Goal: Task Accomplishment & Management: Manage account settings

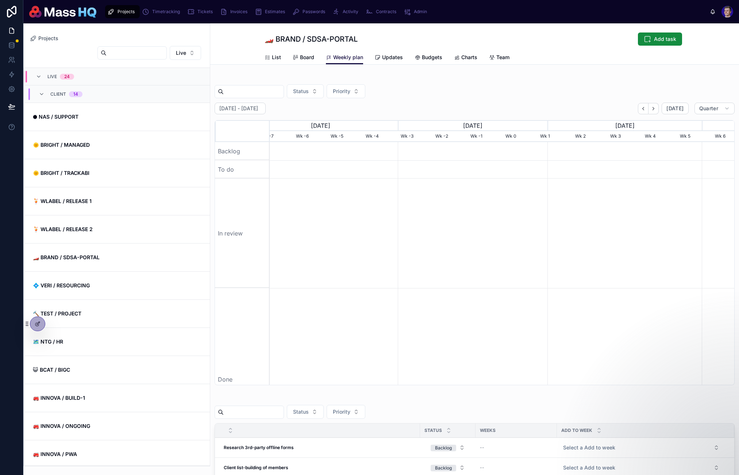
scroll to position [0, 459]
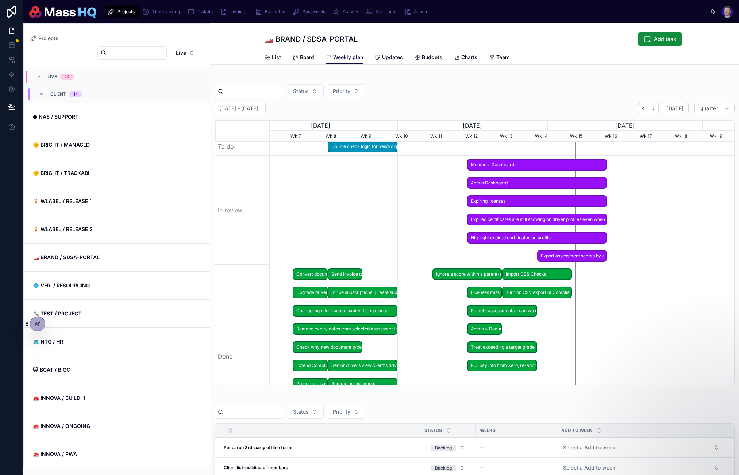
drag, startPoint x: 503, startPoint y: 88, endPoint x: 498, endPoint y: 91, distance: 6.4
click at [502, 87] on div "Status Priority" at bounding box center [475, 91] width 520 height 14
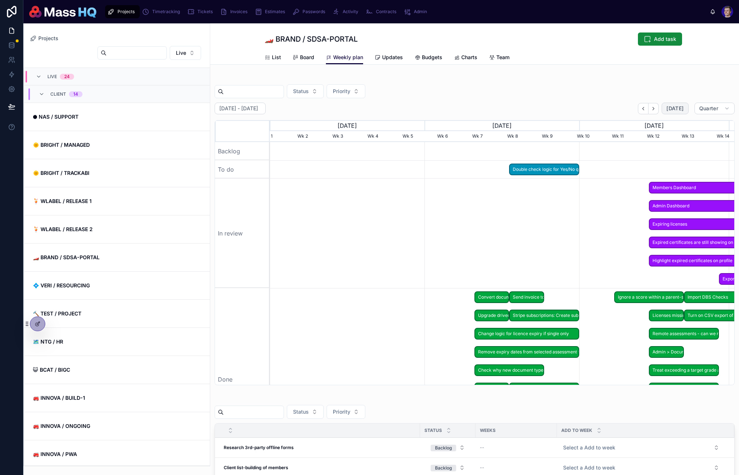
click at [666, 110] on span "[DATE]" at bounding box center [674, 108] width 17 height 7
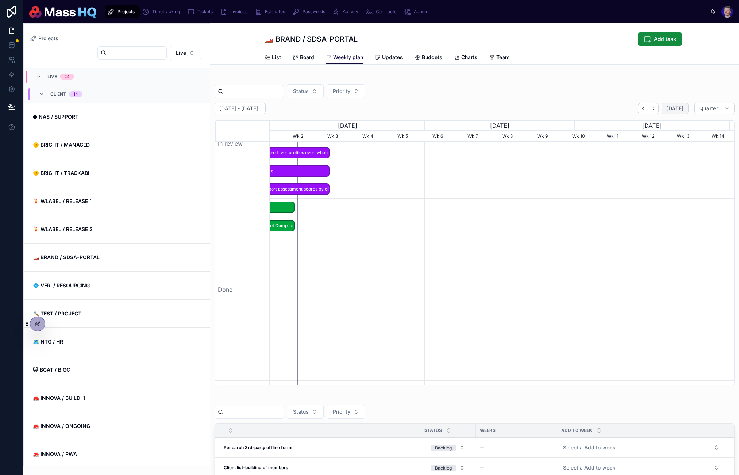
scroll to position [111, 0]
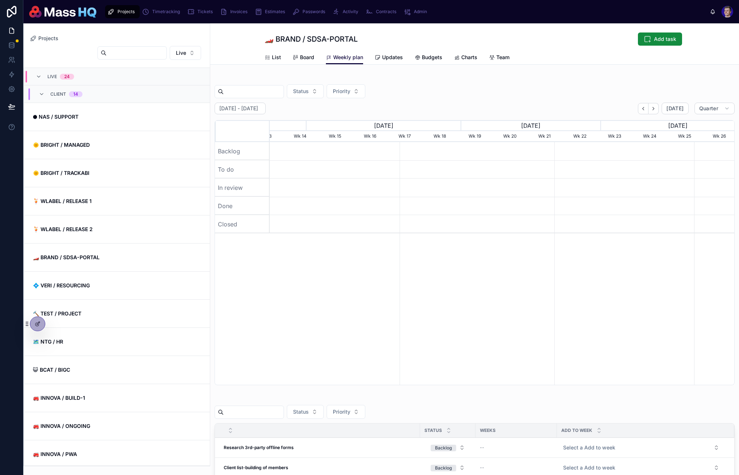
scroll to position [0, 408]
click at [405, 89] on div "Status Priority" at bounding box center [475, 91] width 520 height 14
click at [40, 323] on icon at bounding box center [38, 324] width 6 height 6
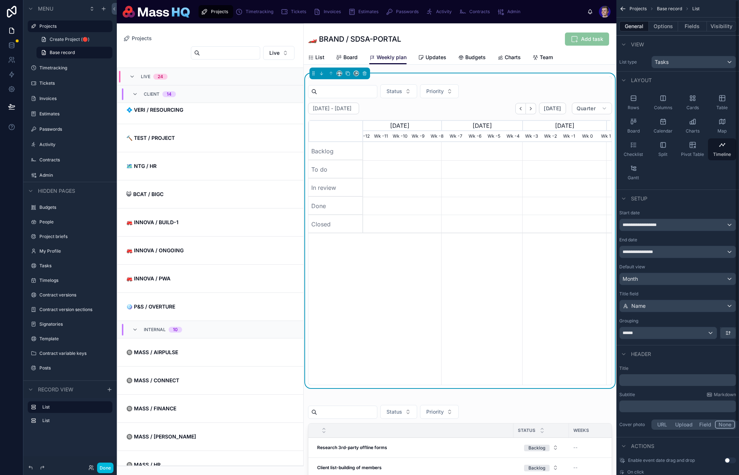
scroll to position [0, 243]
click at [664, 26] on button "Options" at bounding box center [663, 26] width 29 height 10
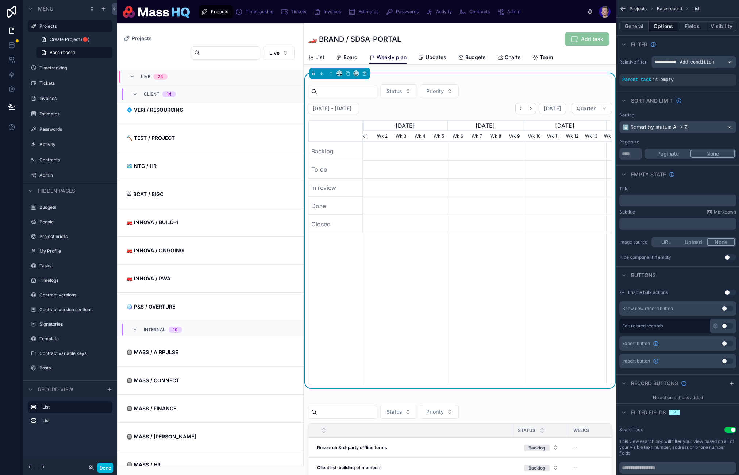
click at [0, 0] on div "scrollable content" at bounding box center [0, 0] width 0 height 0
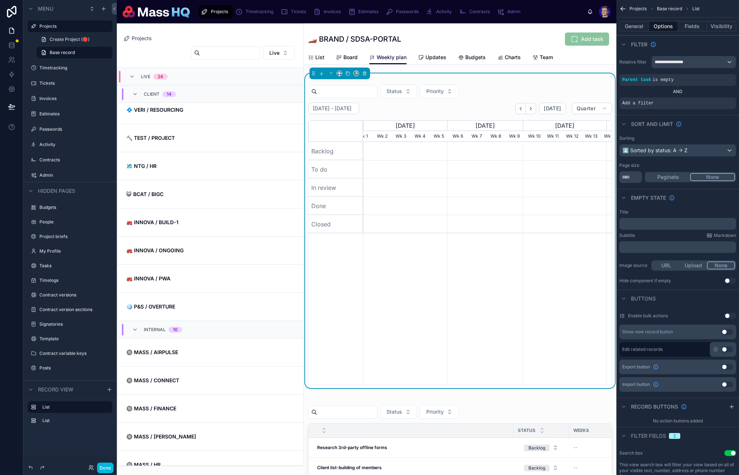
click at [0, 0] on icon "scrollable content" at bounding box center [0, 0] width 0 height 0
click at [556, 92] on span "Select a field" at bounding box center [545, 92] width 31 height 6
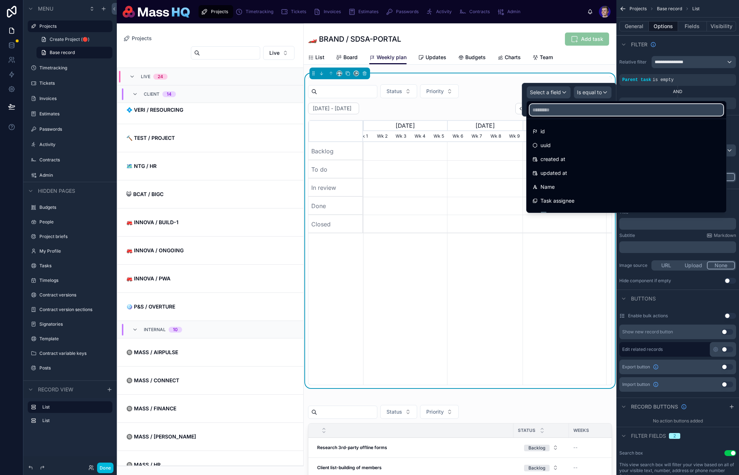
click at [565, 111] on input "text" at bounding box center [626, 110] width 194 height 12
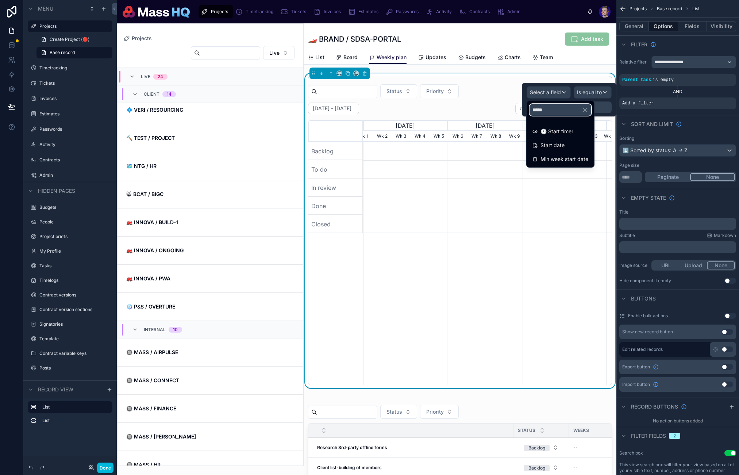
type input "*****"
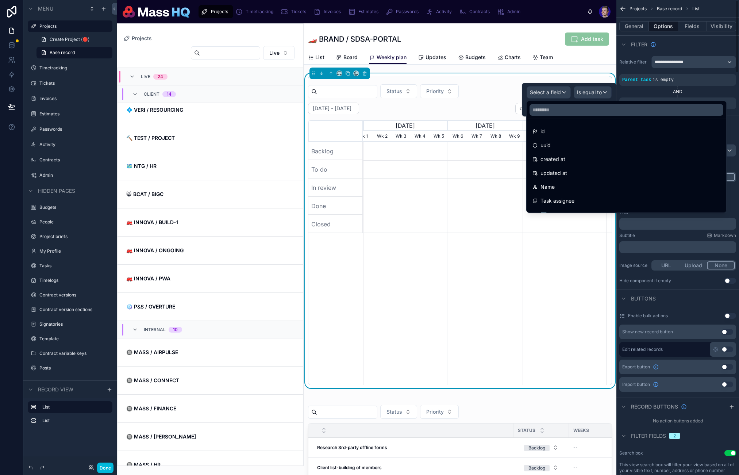
click at [572, 92] on div at bounding box center [569, 100] width 94 height 34
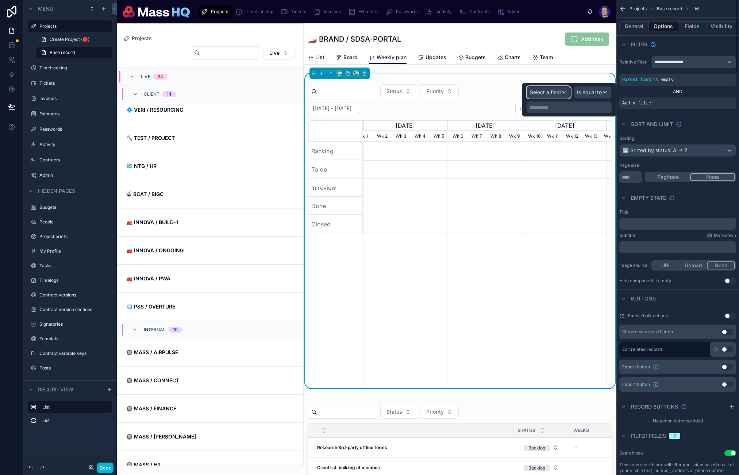
click at [552, 91] on span "Select a field" at bounding box center [545, 92] width 31 height 6
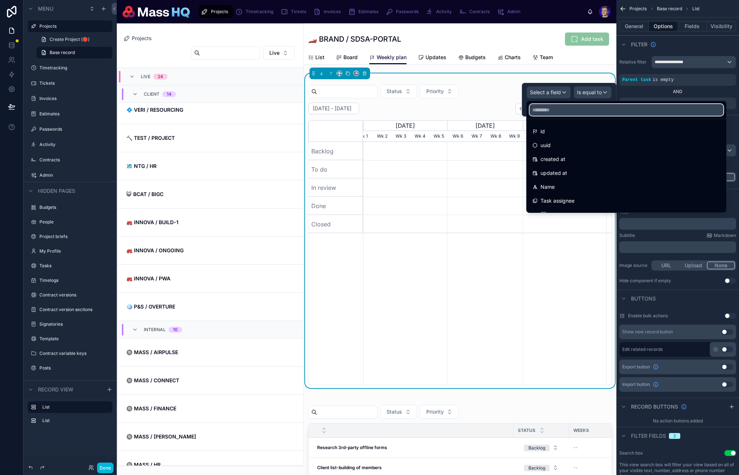
click at [555, 115] on input "text" at bounding box center [626, 110] width 194 height 12
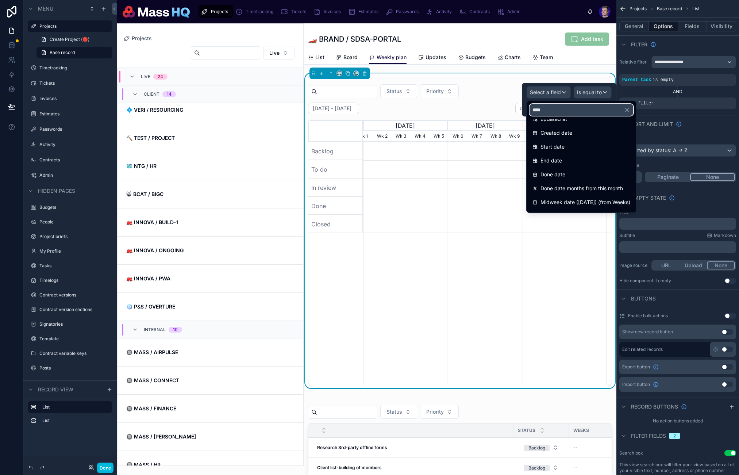
scroll to position [0, 0]
type input "****"
click at [566, 160] on div "Start date" at bounding box center [581, 159] width 98 height 9
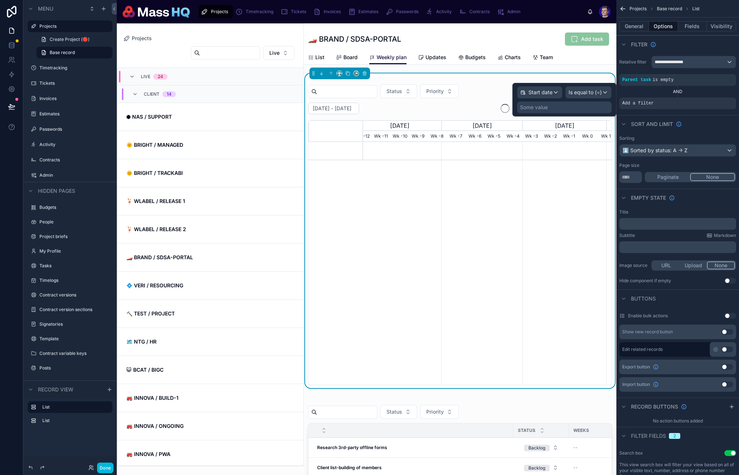
scroll to position [0, 243]
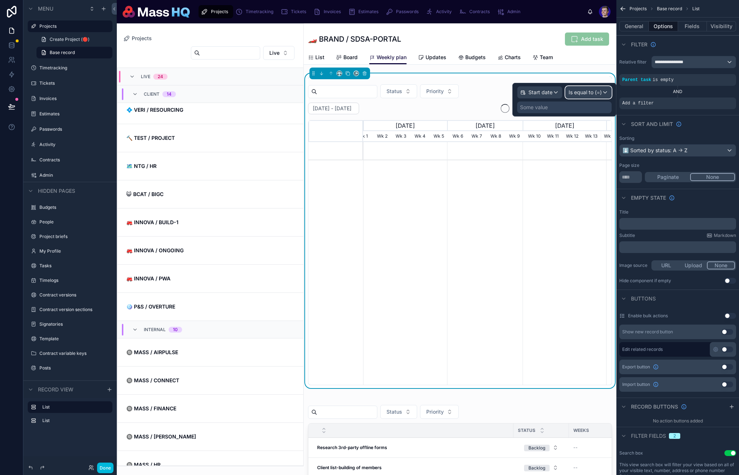
click at [587, 96] on div "Is equal to (=)" at bounding box center [589, 92] width 46 height 12
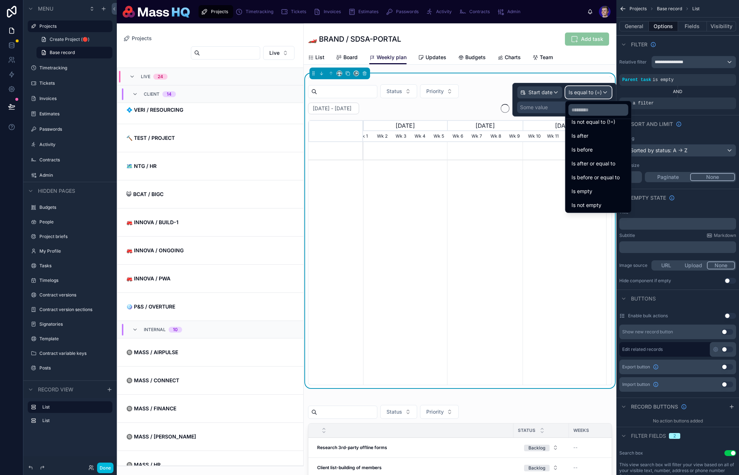
scroll to position [24, 0]
click at [602, 165] on span "Is after or equal to" at bounding box center [593, 162] width 44 height 9
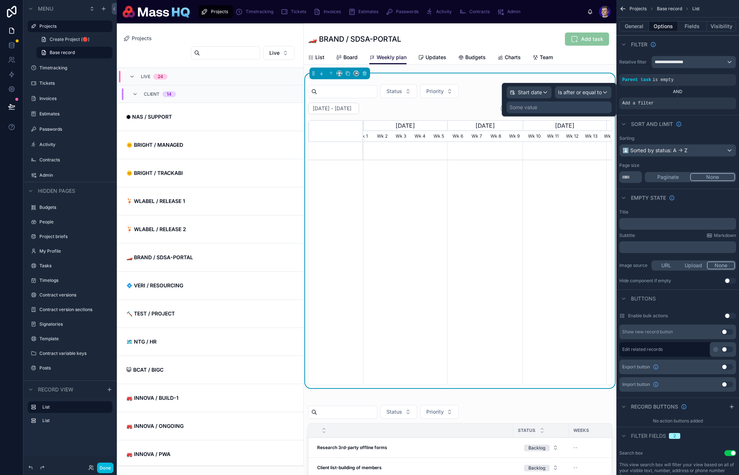
scroll to position [175, 0]
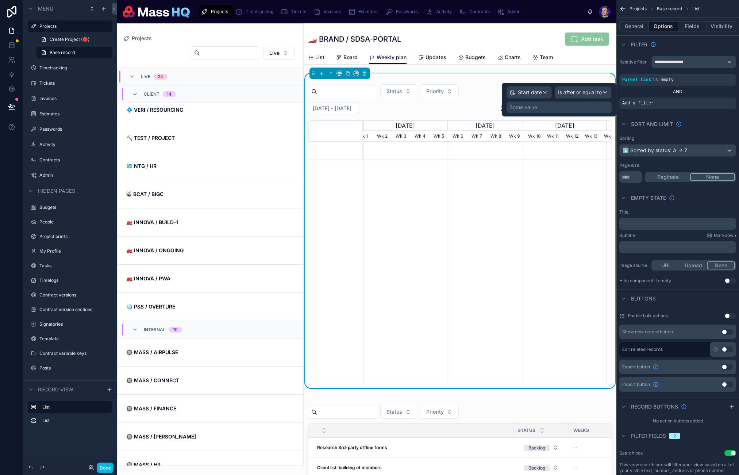
click at [567, 109] on div "Some value" at bounding box center [558, 107] width 105 height 12
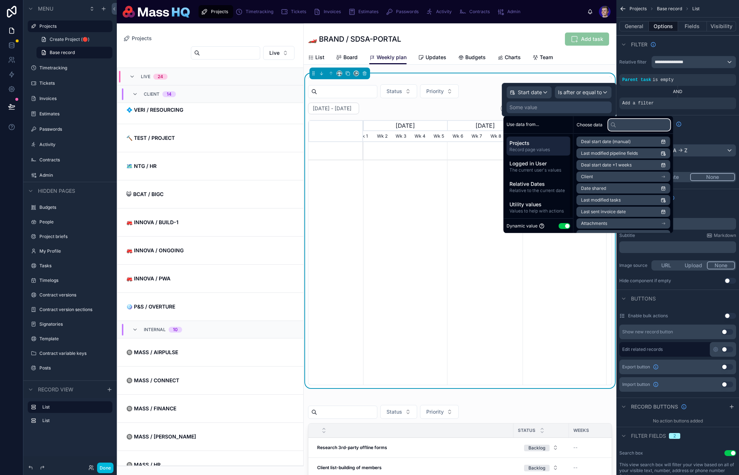
click at [626, 126] on input "text" at bounding box center [639, 125] width 62 height 12
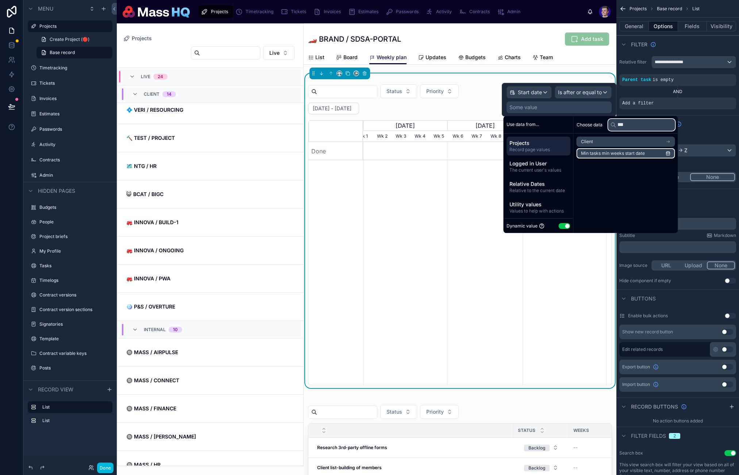
type input "***"
click at [624, 153] on span "Min tasks min weeks start date" at bounding box center [613, 153] width 64 height 6
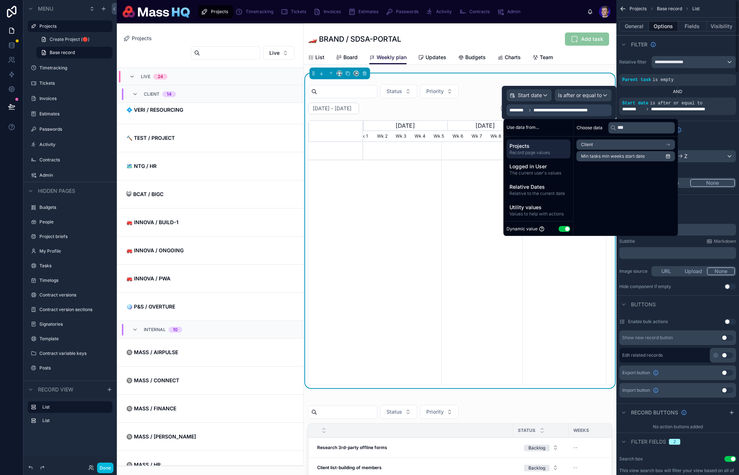
scroll to position [0, 243]
click at [0, 0] on icon "scrollable content" at bounding box center [0, 0] width 0 height 0
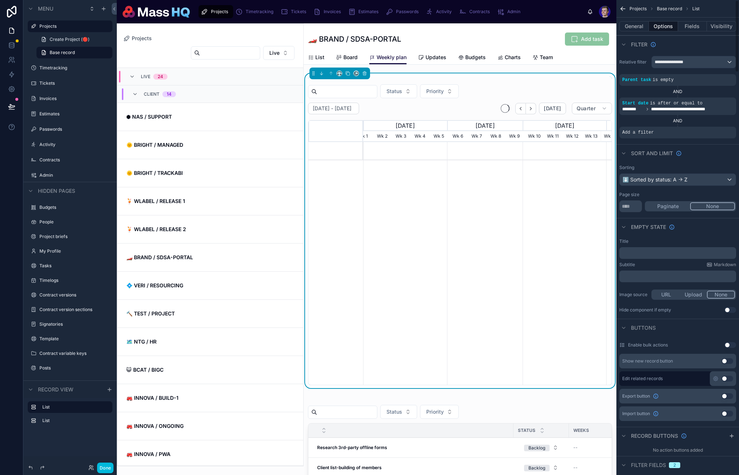
scroll to position [175, 0]
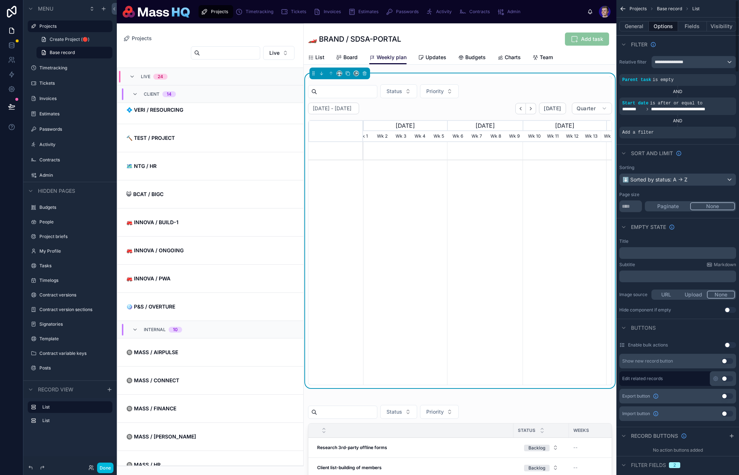
click at [0, 0] on div "scrollable content" at bounding box center [0, 0] width 0 height 0
click at [545, 123] on span "Select a field" at bounding box center [545, 121] width 31 height 6
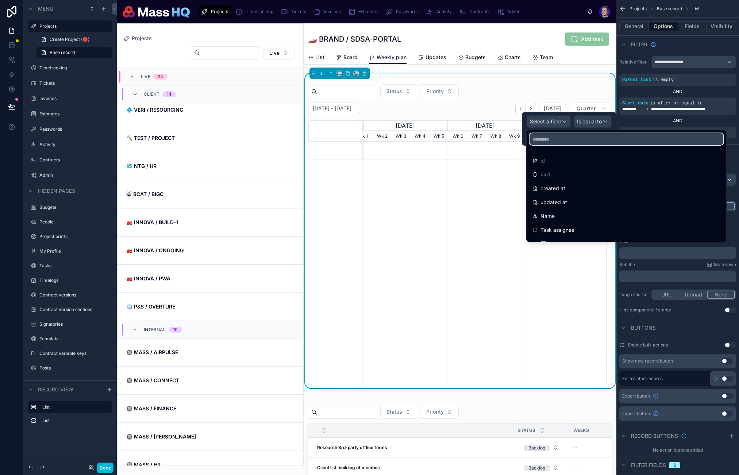
click at [551, 141] on input "text" at bounding box center [626, 139] width 194 height 12
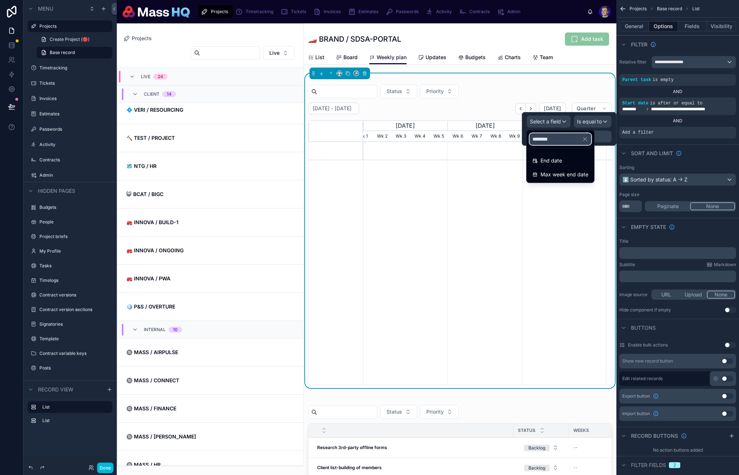
type input "********"
click at [551, 163] on span "End date" at bounding box center [551, 160] width 22 height 9
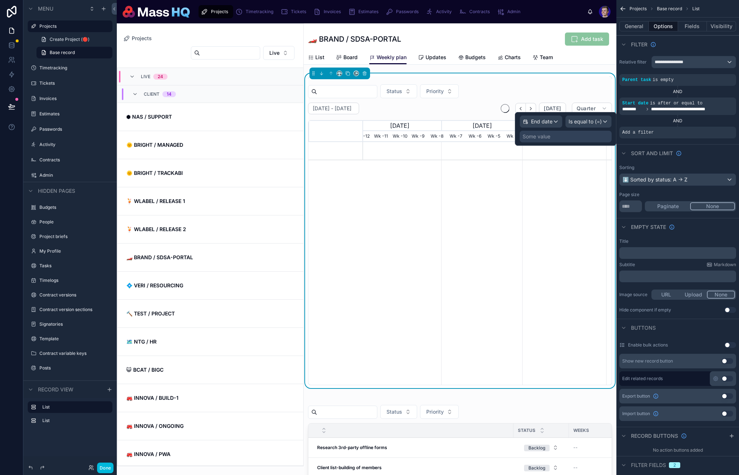
scroll to position [0, 243]
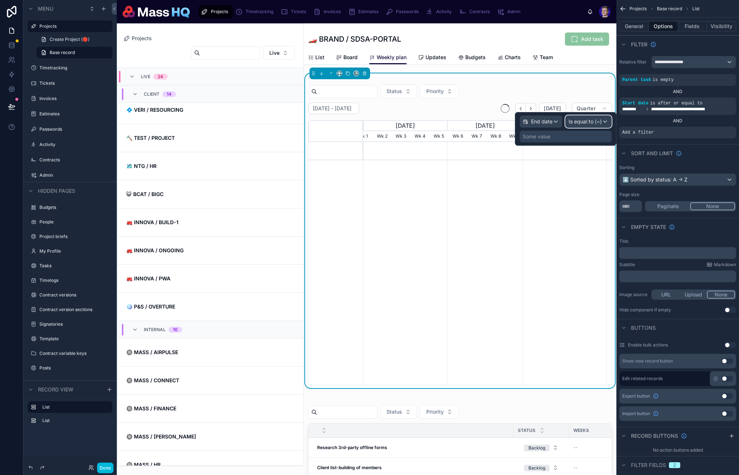
click at [579, 126] on div "Is equal to (=)" at bounding box center [589, 122] width 46 height 12
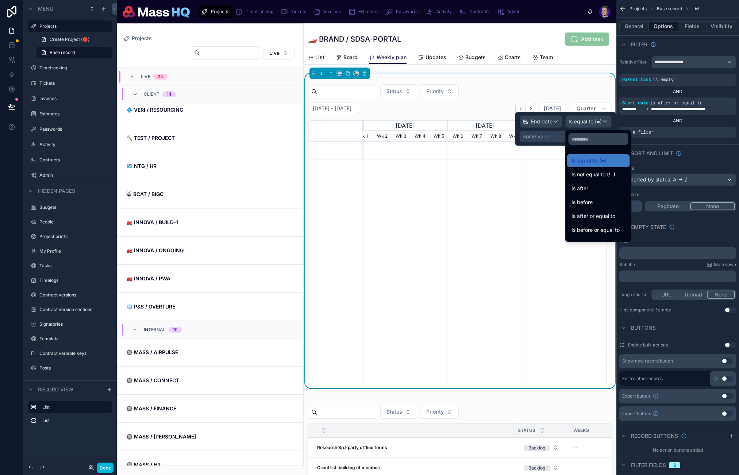
click at [606, 228] on span "Is before or equal to" at bounding box center [595, 229] width 48 height 9
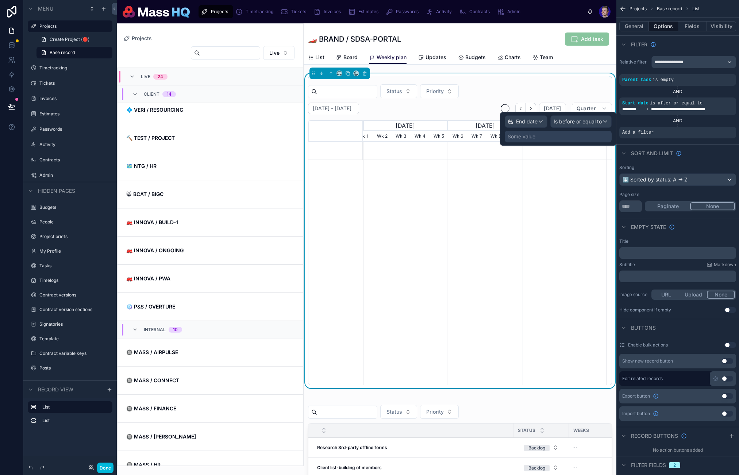
click at [537, 137] on div "Some value" at bounding box center [558, 137] width 107 height 12
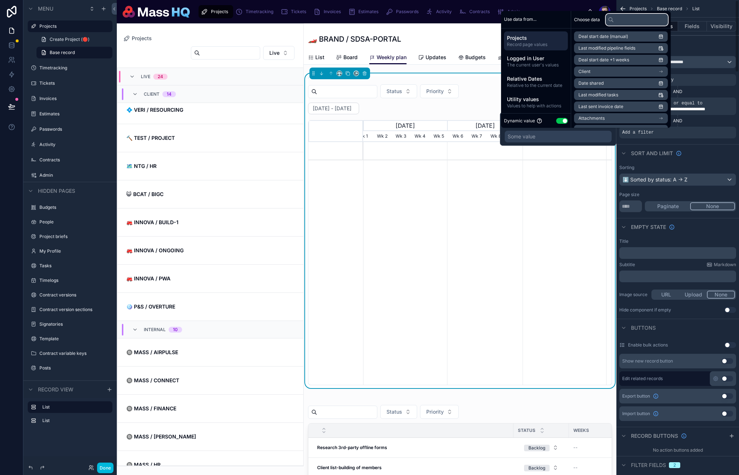
click at [631, 19] on input "text" at bounding box center [637, 20] width 62 height 12
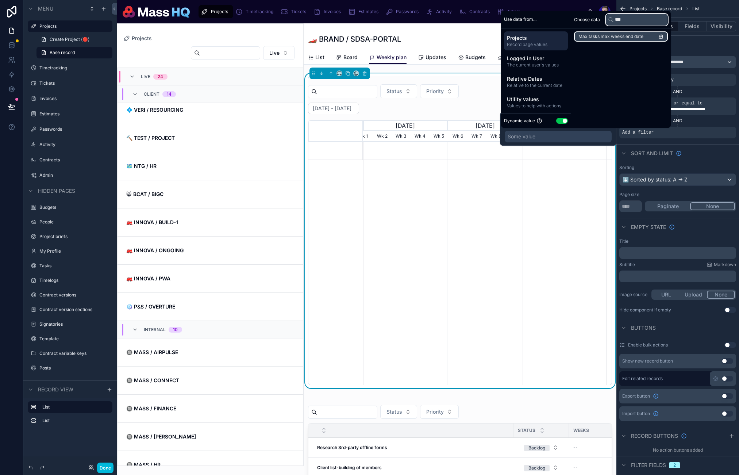
type input "***"
click at [616, 37] on span "Max tasks max weeks end date" at bounding box center [610, 37] width 65 height 6
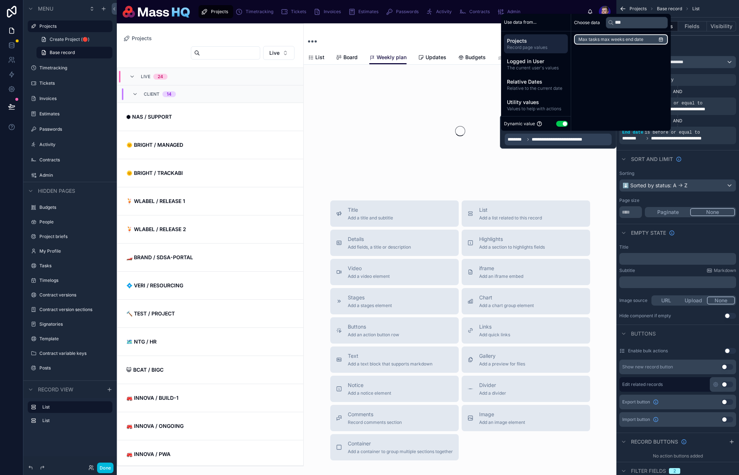
scroll to position [175, 0]
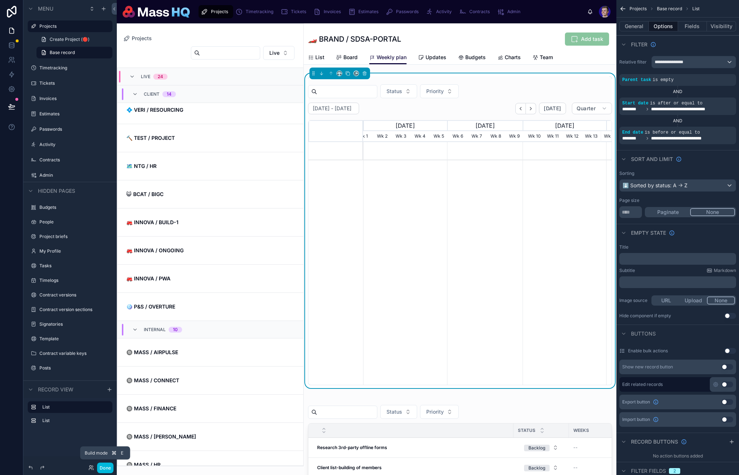
click at [107, 465] on button "Done" at bounding box center [105, 467] width 16 height 11
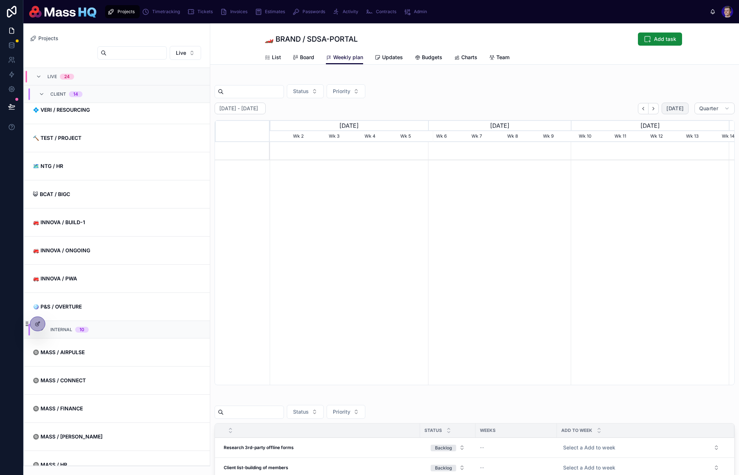
click at [666, 106] on span "[DATE]" at bounding box center [674, 108] width 17 height 7
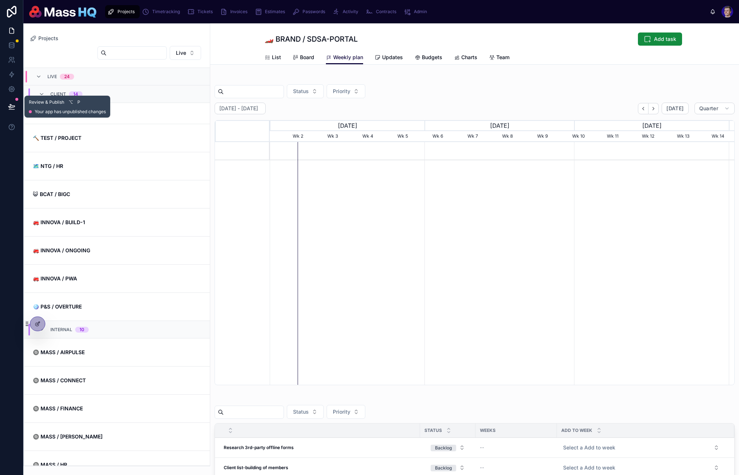
click at [8, 105] on icon at bounding box center [11, 106] width 7 height 7
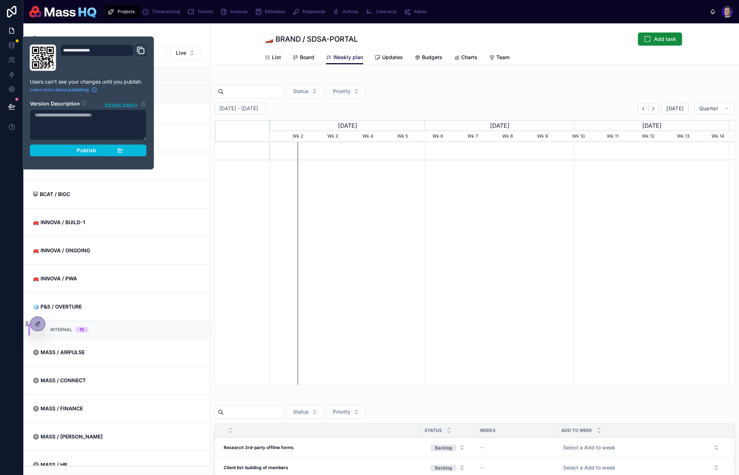
click at [92, 150] on span "Publish" at bounding box center [87, 150] width 20 height 7
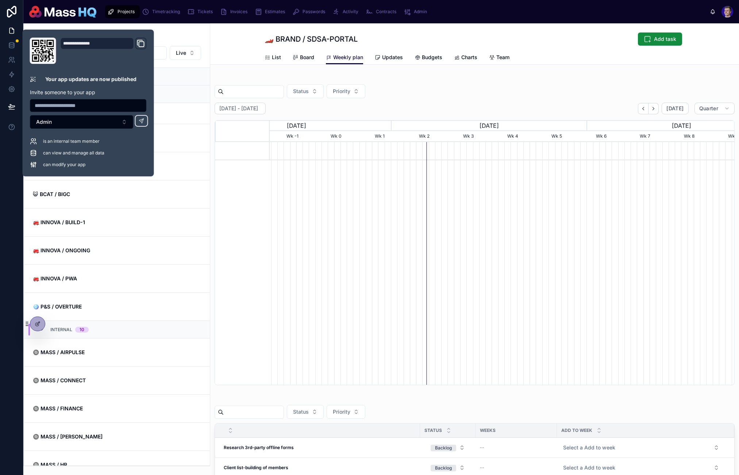
click at [555, 90] on div "Status Priority" at bounding box center [475, 91] width 520 height 14
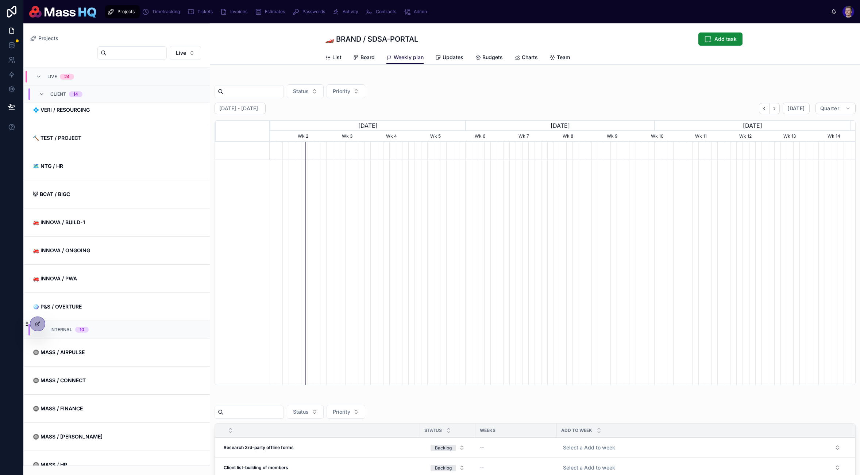
click at [107, 164] on span "🗺 NTG / HR" at bounding box center [117, 165] width 168 height 7
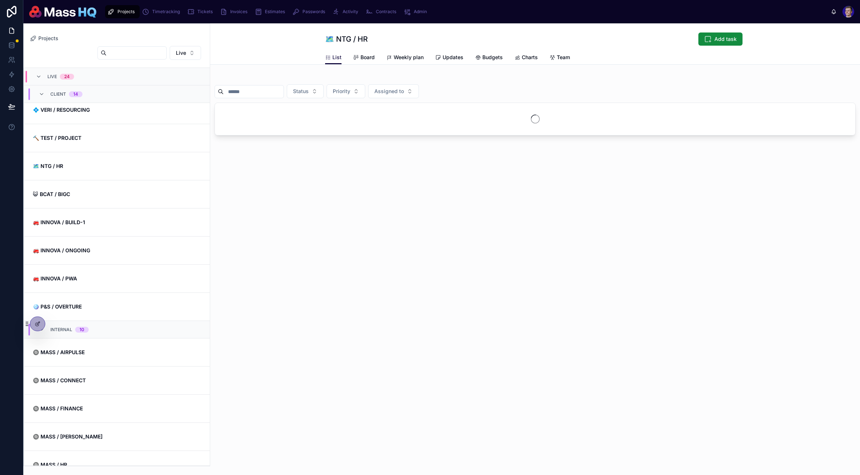
click at [406, 53] on link "Weekly plan" at bounding box center [404, 58] width 37 height 15
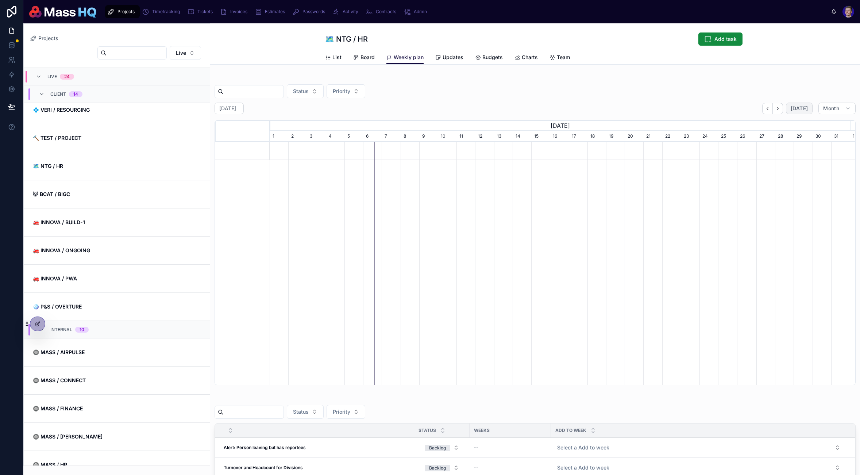
click at [738, 110] on span "[DATE]" at bounding box center [799, 108] width 17 height 7
click at [85, 201] on link "😺 BCAT / BIGC" at bounding box center [117, 194] width 186 height 28
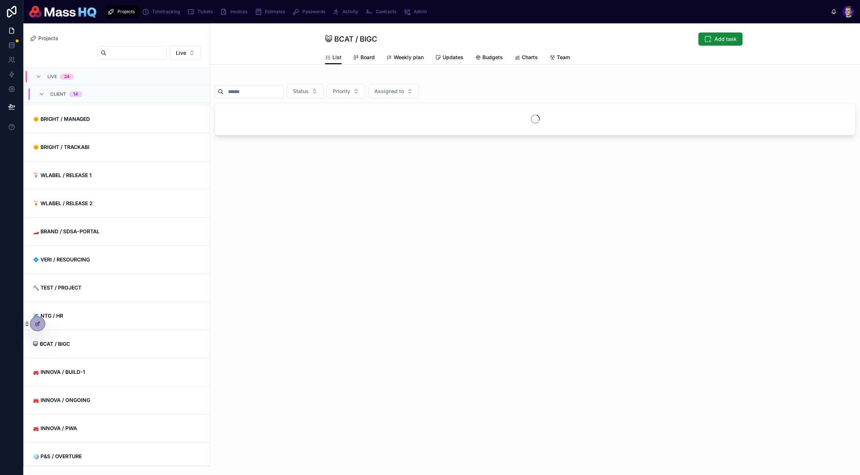
click at [92, 155] on link "🌞 BRIGHT / TRACKABI" at bounding box center [117, 147] width 186 height 28
click at [94, 144] on span "🌞 BRIGHT / TRACKABI" at bounding box center [117, 146] width 168 height 7
click at [412, 54] on span "Weekly plan" at bounding box center [409, 57] width 30 height 7
click at [33, 324] on div at bounding box center [37, 324] width 15 height 14
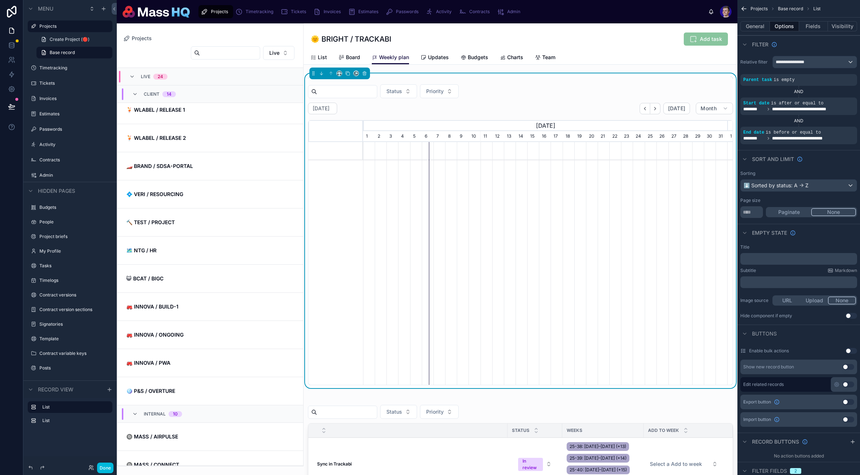
click at [0, 0] on icon "scrollable content" at bounding box center [0, 0] width 0 height 0
click at [661, 96] on span "Start date" at bounding box center [651, 95] width 24 height 7
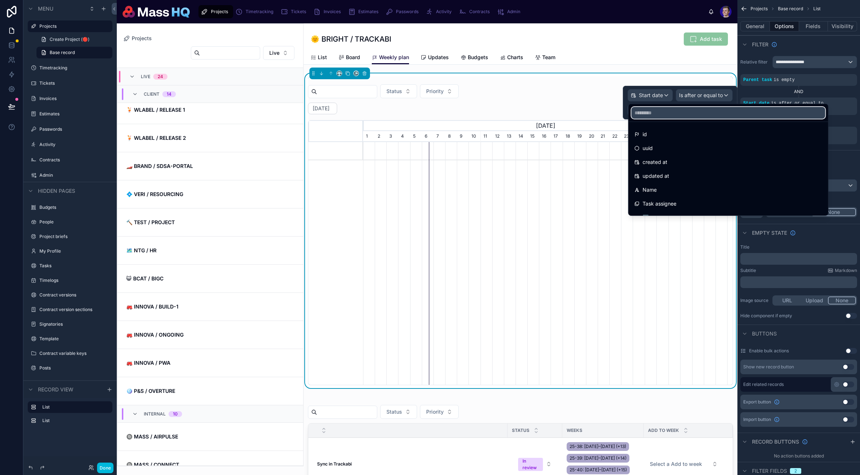
click at [681, 114] on input "text" at bounding box center [729, 113] width 194 height 12
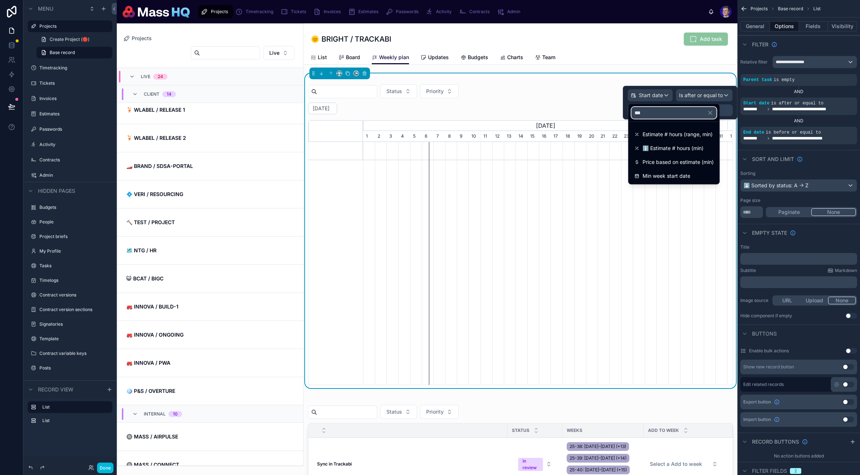
type input "***"
click at [678, 179] on span "Min week start date" at bounding box center [666, 175] width 48 height 9
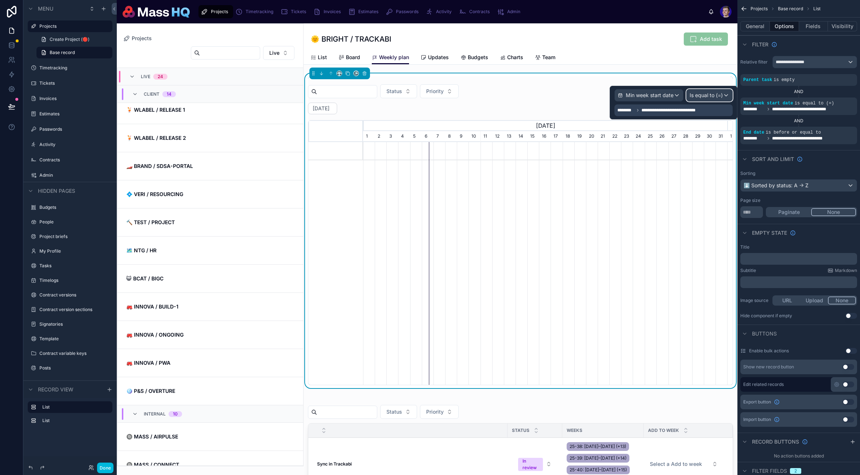
click at [710, 94] on span "Is equal to (=)" at bounding box center [706, 95] width 33 height 7
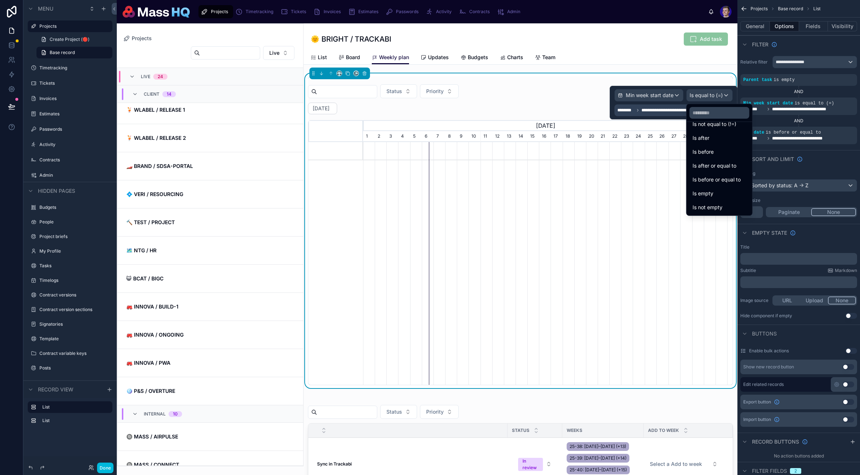
click at [722, 169] on span "Is after or equal to" at bounding box center [714, 165] width 44 height 9
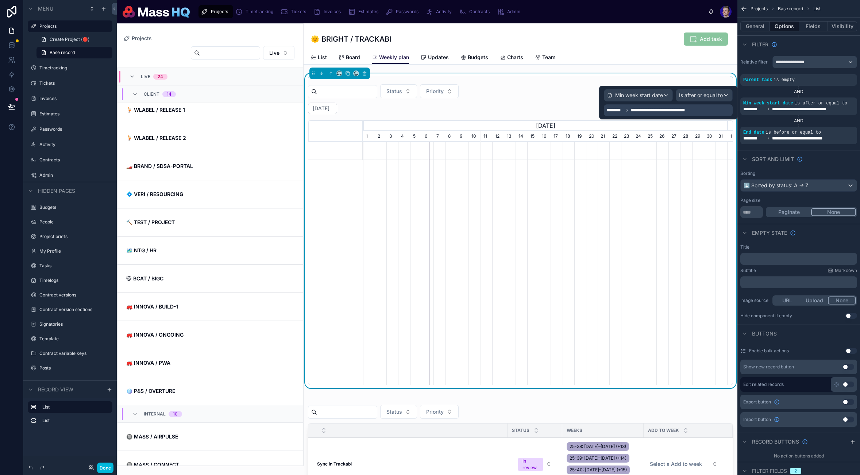
click at [0, 0] on div "scrollable content" at bounding box center [0, 0] width 0 height 0
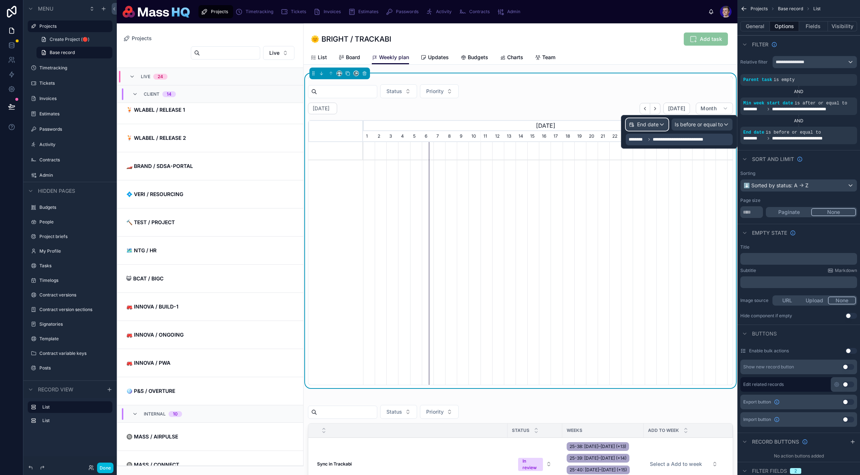
click at [651, 123] on span "End date" at bounding box center [648, 124] width 22 height 7
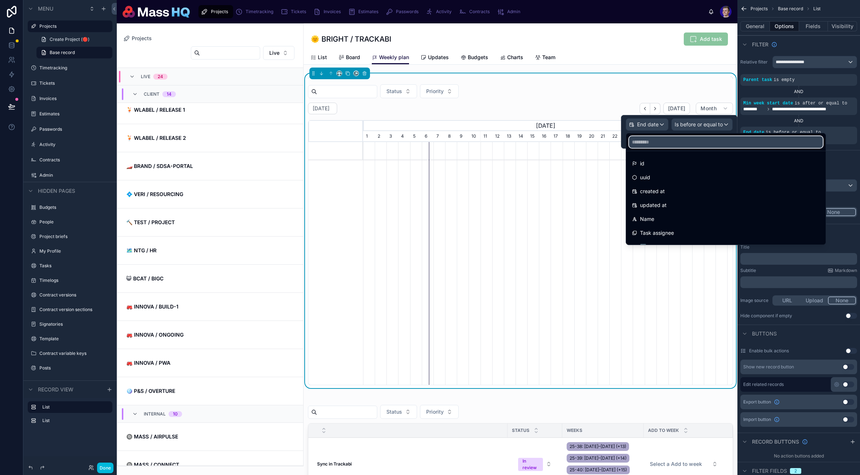
click at [662, 143] on input "text" at bounding box center [726, 142] width 194 height 12
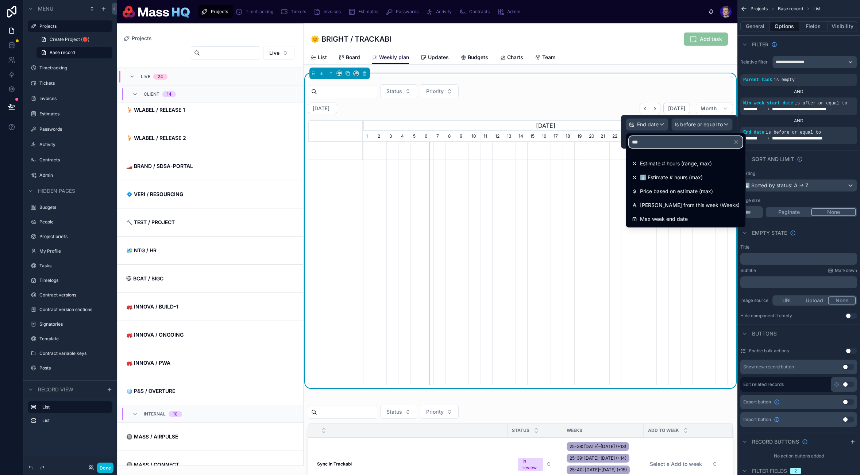
type input "***"
click at [678, 218] on span "Max week end date" at bounding box center [664, 219] width 48 height 9
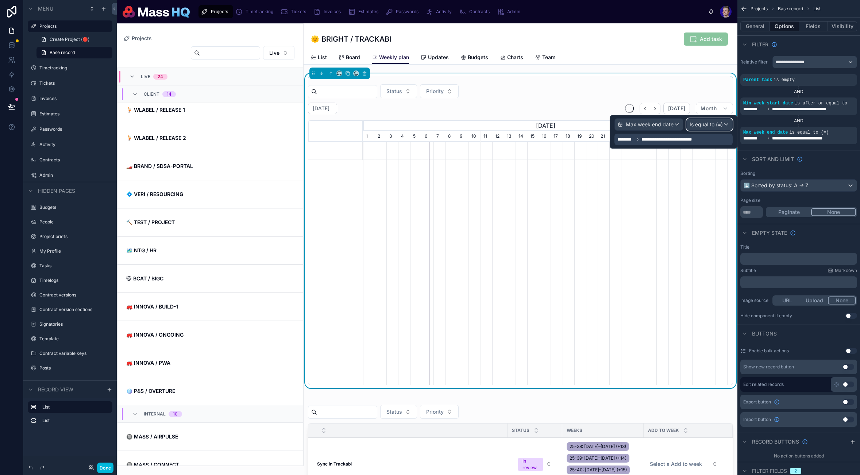
click at [709, 127] on span "Is equal to (=)" at bounding box center [706, 124] width 33 height 7
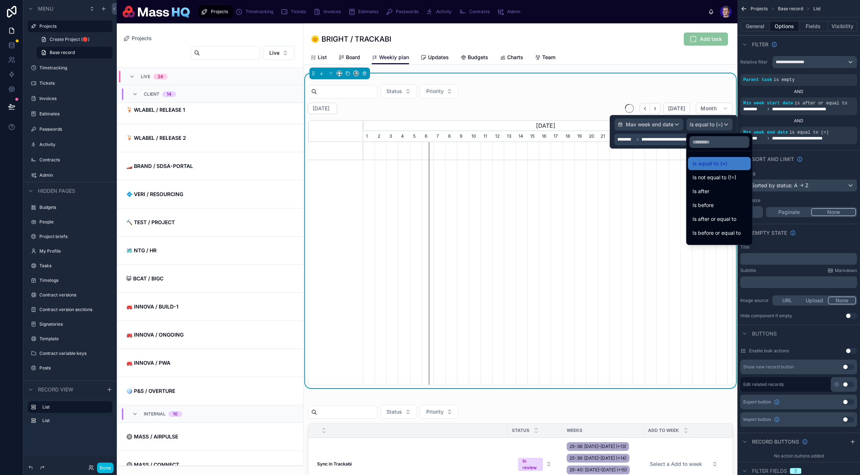
click at [722, 231] on span "Is before or equal to" at bounding box center [716, 232] width 48 height 9
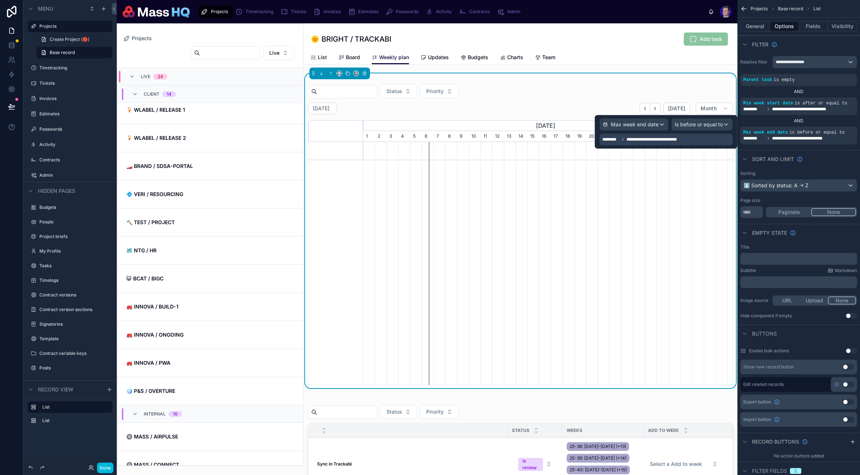
click at [110, 468] on button "Done" at bounding box center [105, 467] width 16 height 11
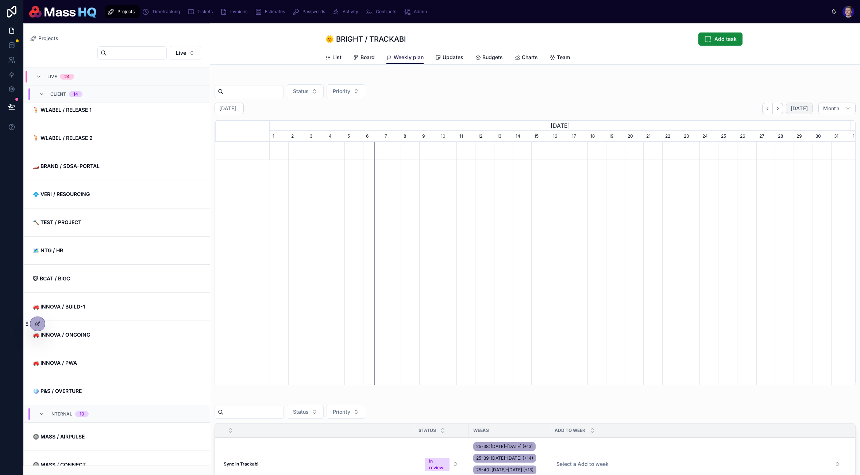
click at [738, 109] on span "[DATE]" at bounding box center [799, 108] width 17 height 7
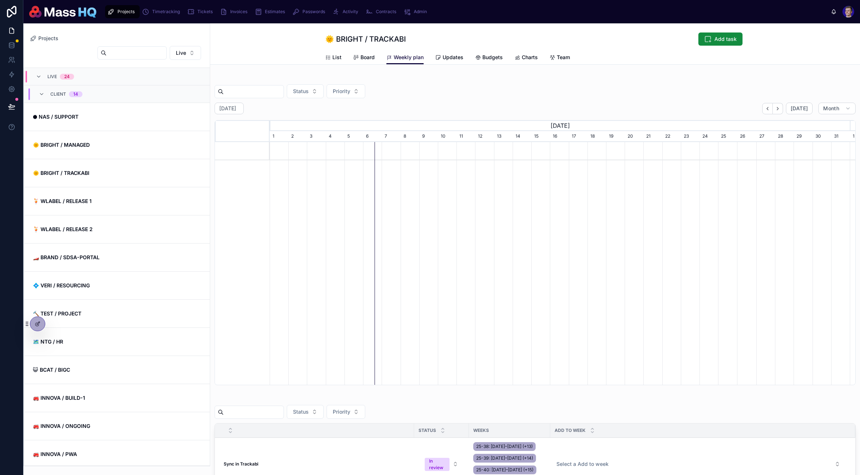
click at [112, 139] on link "🌞 BRIGHT / MANAGED" at bounding box center [117, 145] width 186 height 28
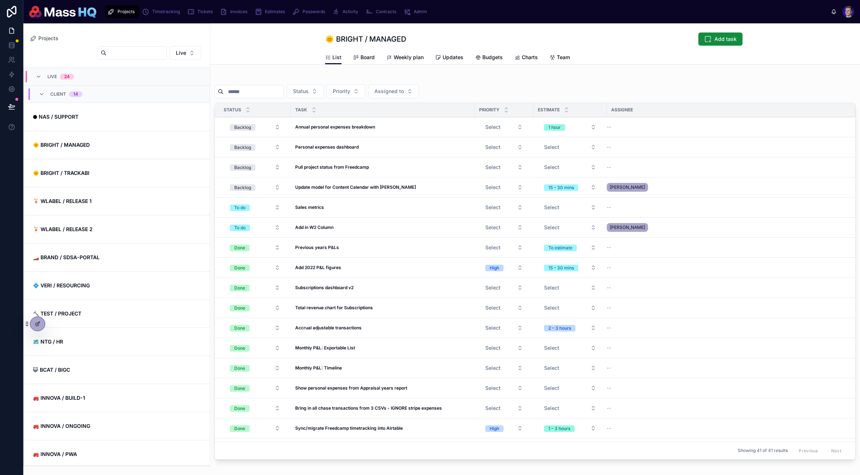
click at [400, 63] on link "Weekly plan" at bounding box center [404, 58] width 37 height 15
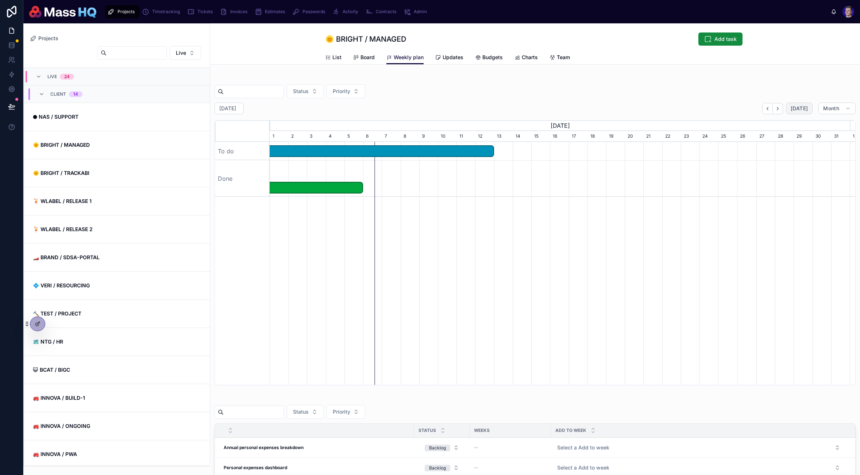
click at [738, 105] on span "[DATE]" at bounding box center [799, 108] width 17 height 7
click at [10, 105] on icon at bounding box center [11, 106] width 7 height 7
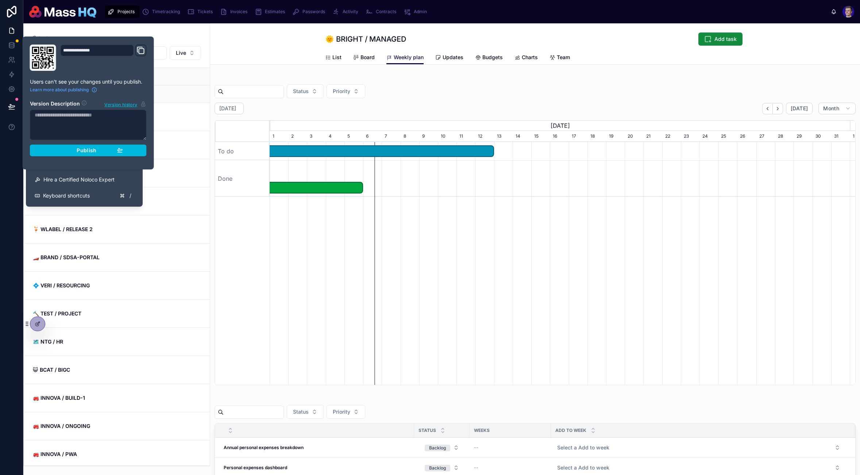
click at [107, 149] on div "Publish" at bounding box center [88, 150] width 69 height 7
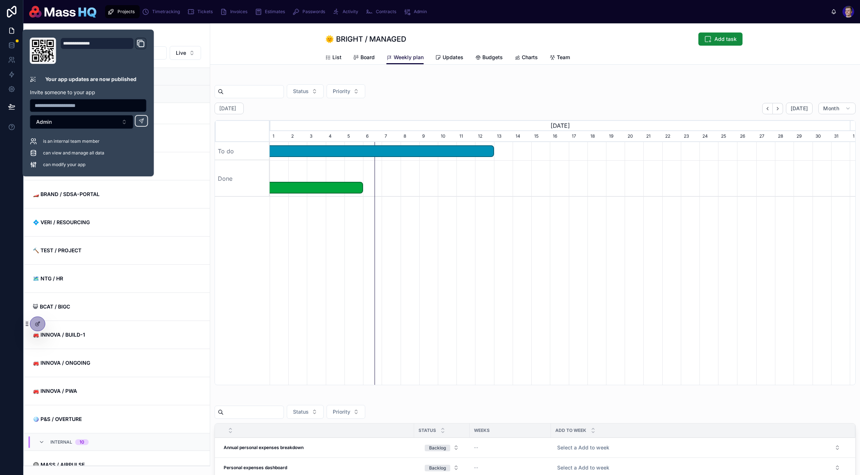
click at [454, 101] on div "Status Priority October 2025 Today Month August, 2025 September, 2025 October, …" at bounding box center [535, 230] width 641 height 309
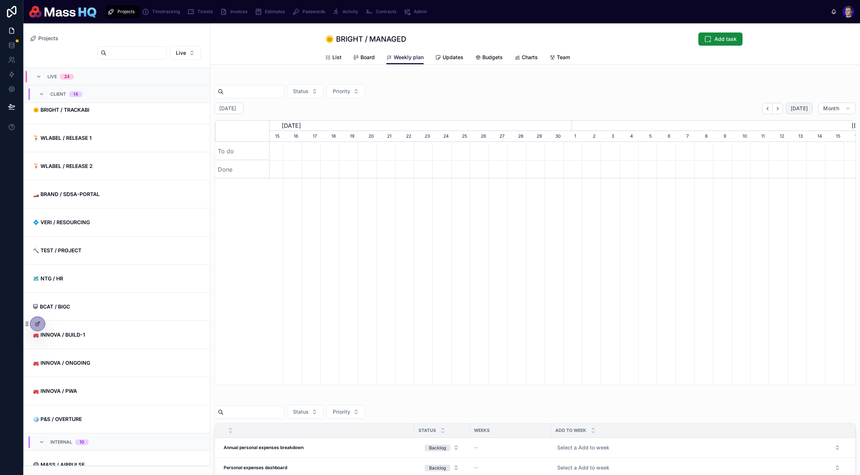
click at [738, 107] on span "[DATE]" at bounding box center [799, 108] width 17 height 7
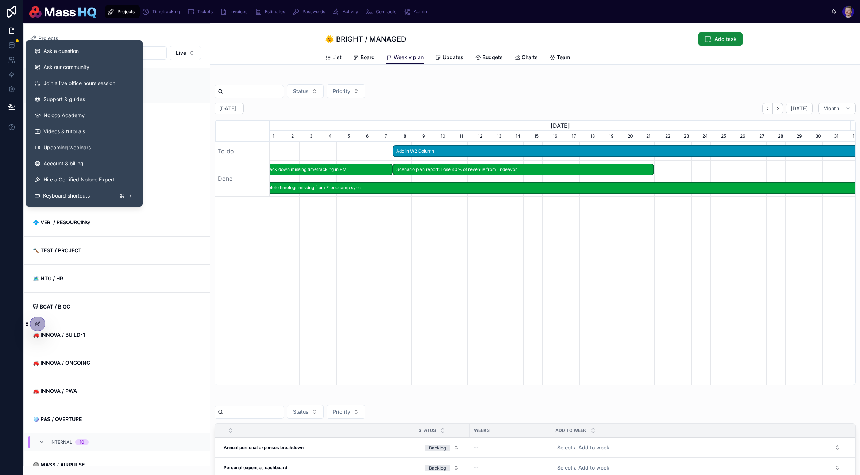
click at [61, 51] on span "Ask a question" at bounding box center [60, 50] width 35 height 7
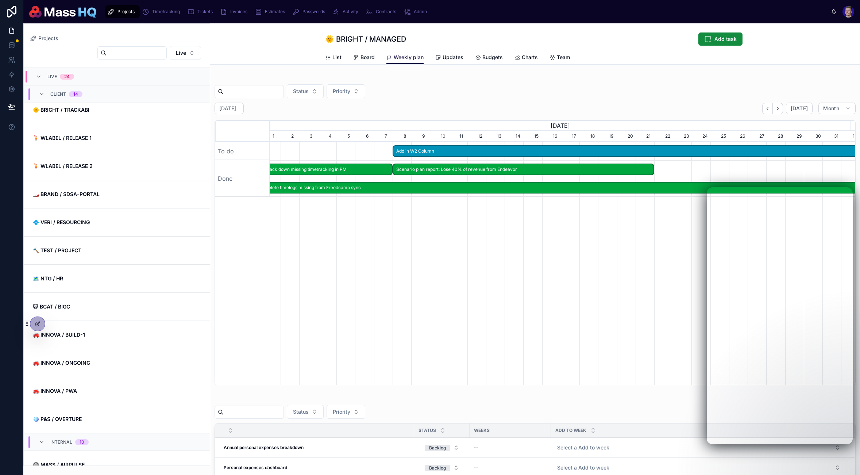
click at [32, 326] on div at bounding box center [37, 324] width 15 height 14
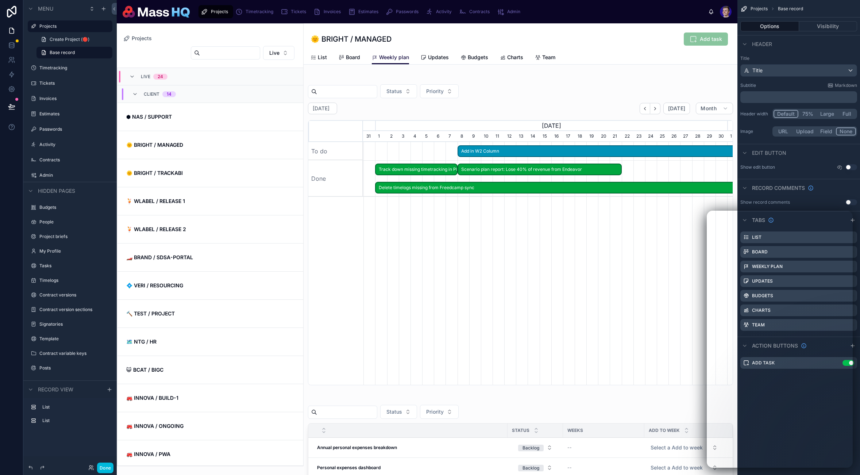
scroll to position [63, 0]
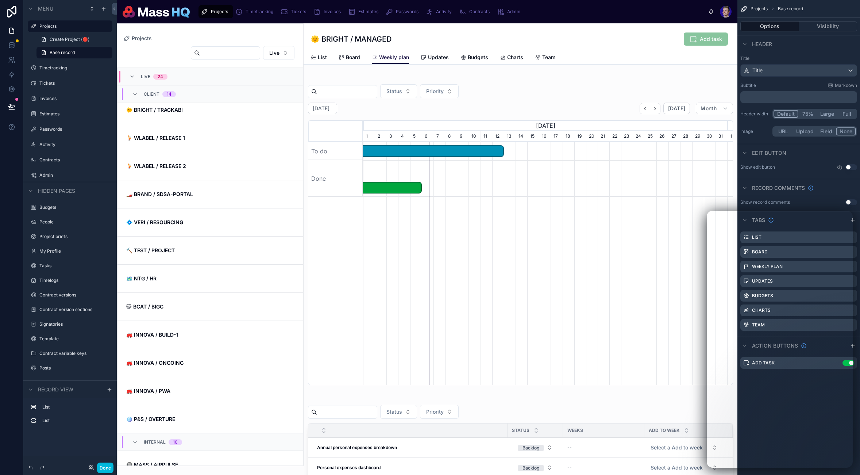
click at [577, 247] on div at bounding box center [521, 230] width 434 height 314
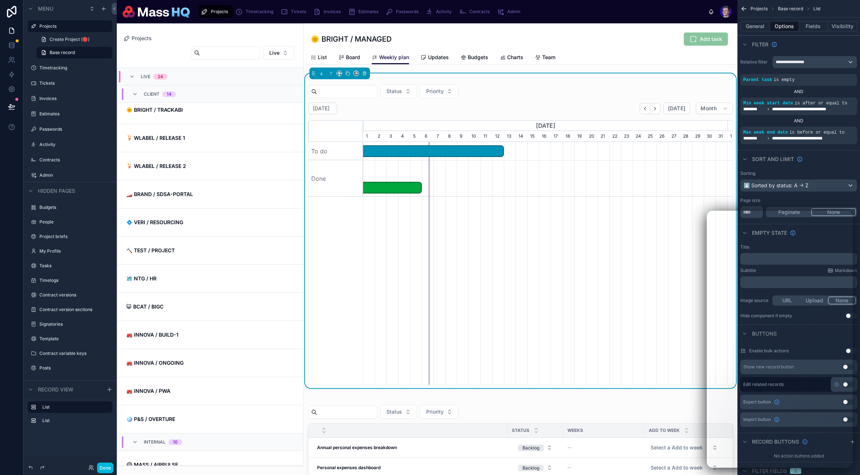
click at [738, 25] on button "General" at bounding box center [755, 26] width 30 height 10
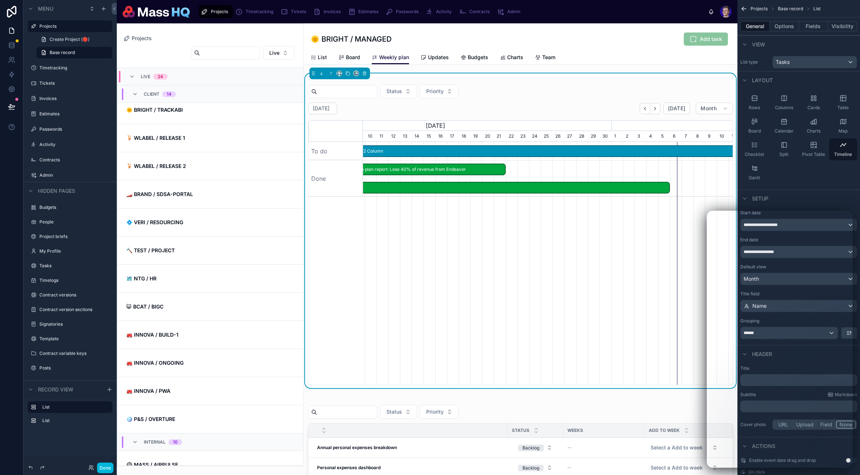
scroll to position [0, 364]
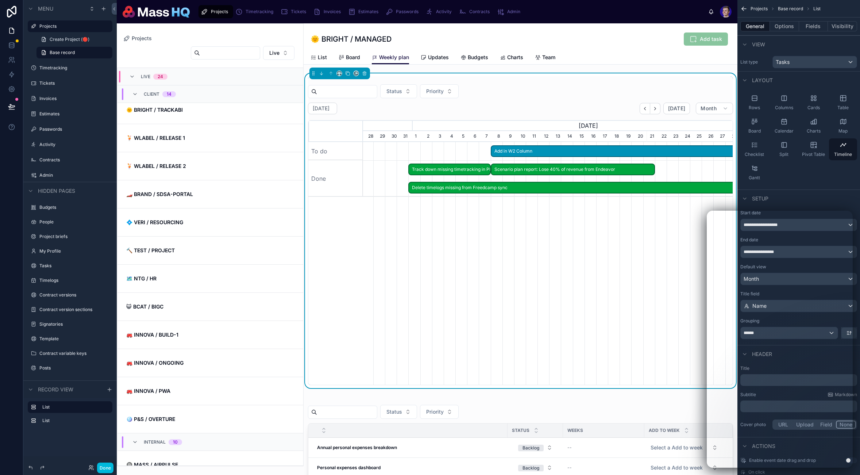
scroll to position [0, 296]
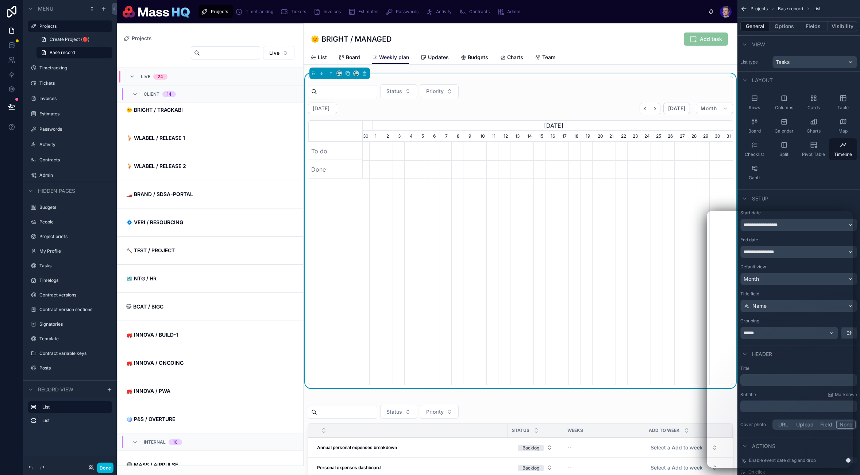
scroll to position [0, 245]
click at [675, 103] on button "[DATE]" at bounding box center [676, 109] width 27 height 12
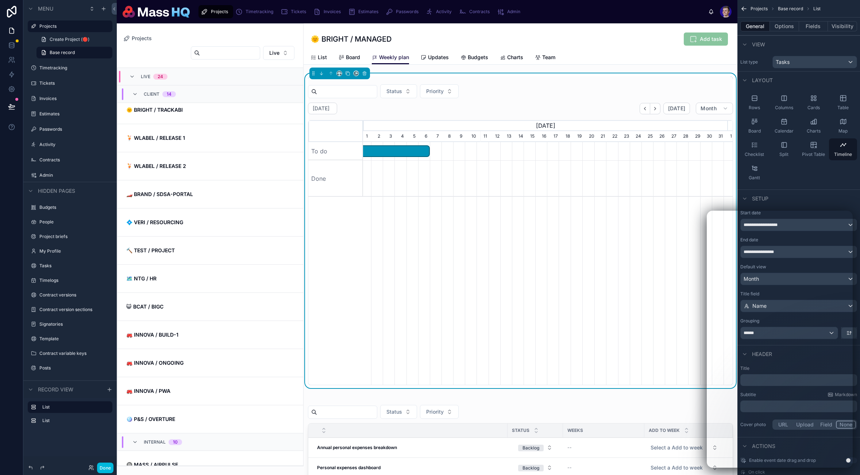
click at [595, 81] on div "Status Priority October 2025 Today Month August, 2025 September, 2025 October, …" at bounding box center [520, 230] width 425 height 309
click at [738, 25] on button "General" at bounding box center [755, 26] width 30 height 10
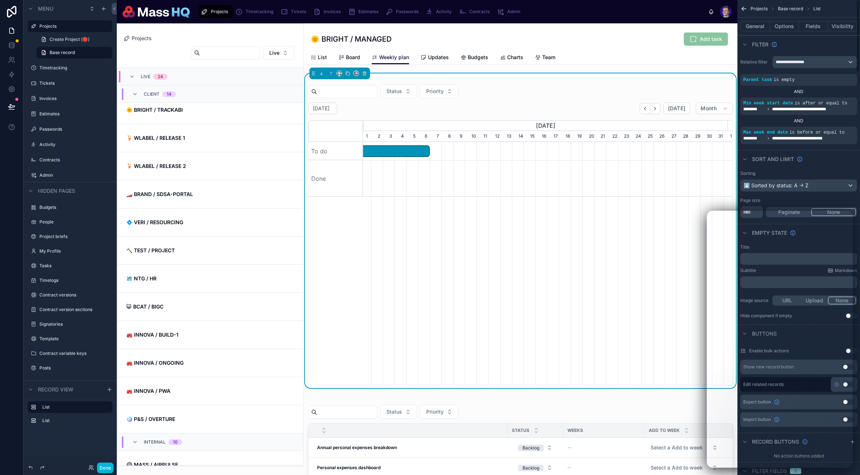
click at [738, 27] on button "Options" at bounding box center [784, 26] width 29 height 10
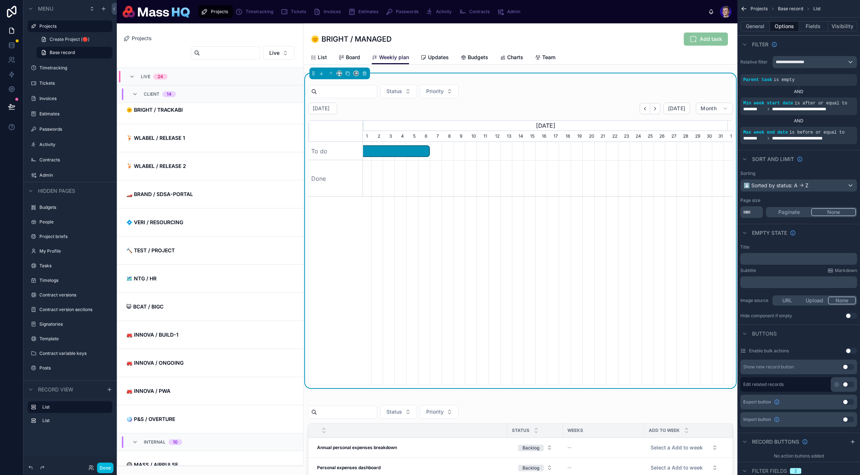
click at [106, 467] on button "Done" at bounding box center [105, 467] width 16 height 11
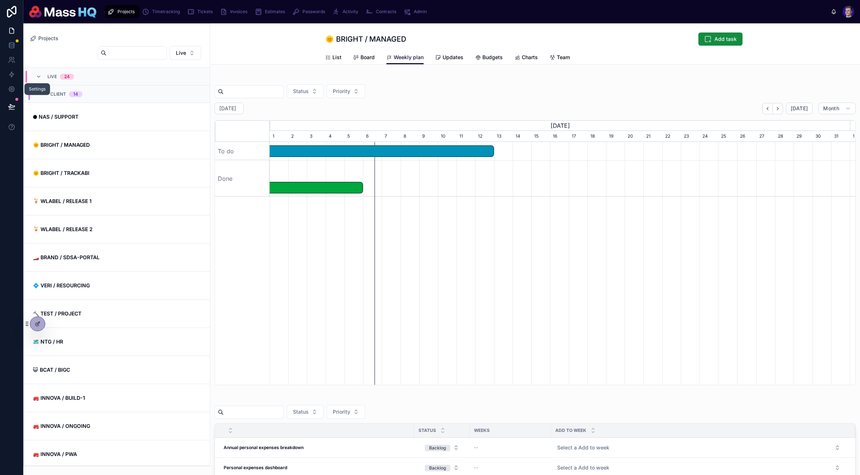
scroll to position [63, 0]
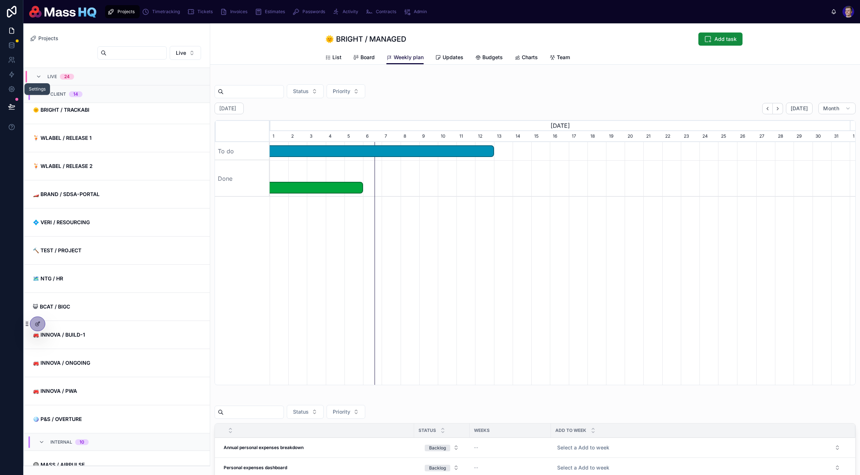
click at [11, 111] on button at bounding box center [12, 106] width 16 height 20
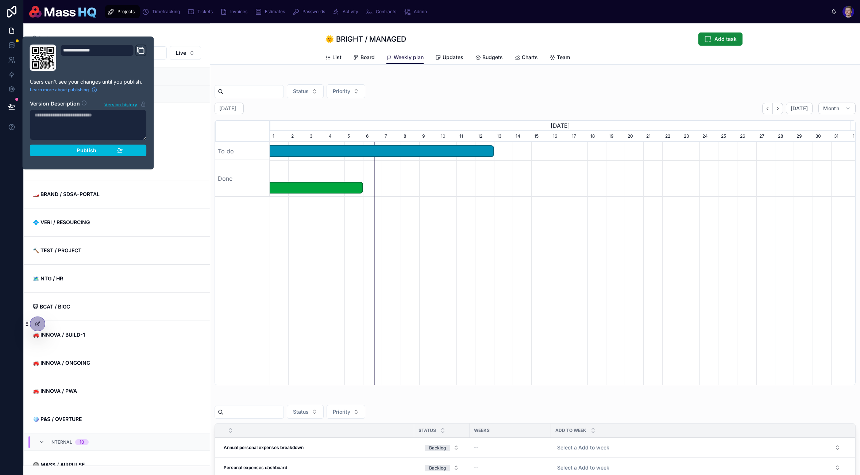
click at [111, 148] on div "Publish" at bounding box center [88, 150] width 69 height 7
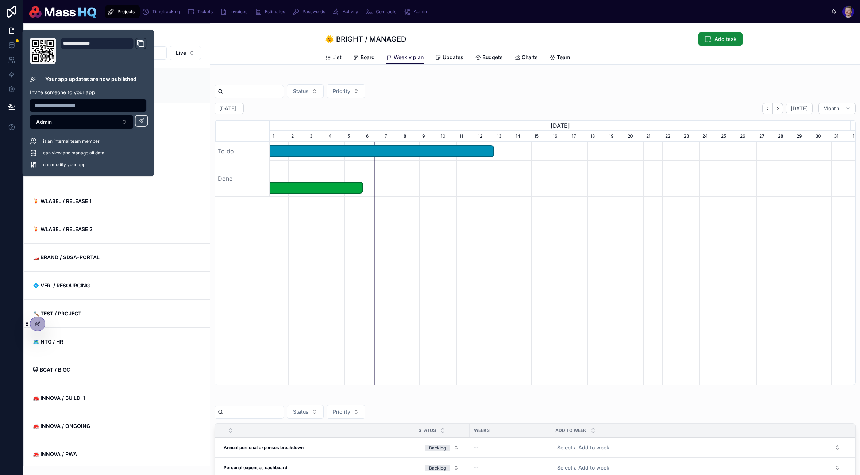
scroll to position [63, 0]
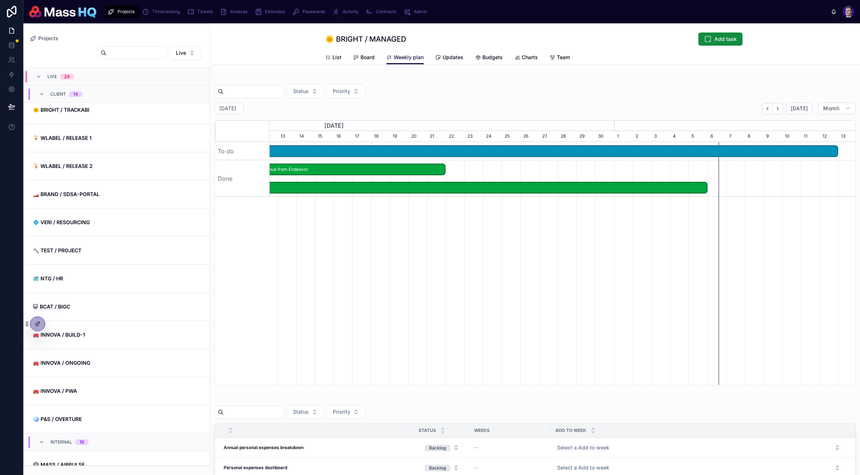
scroll to position [0, 580]
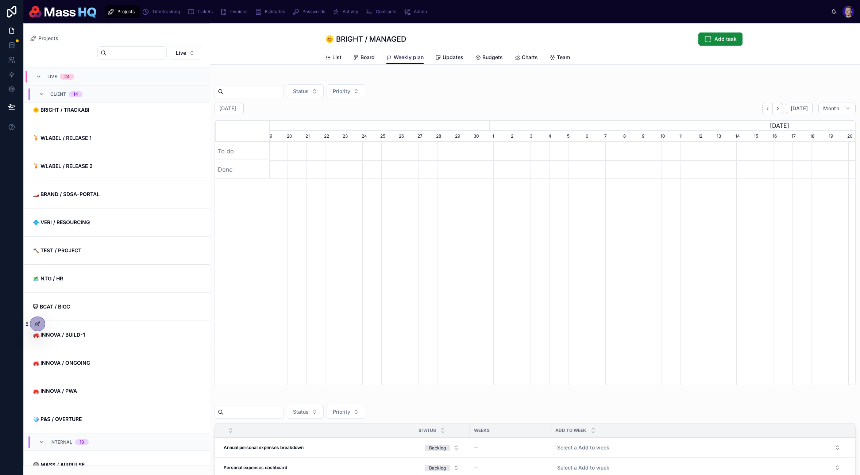
scroll to position [0, 132]
click at [738, 97] on div "Status Priority" at bounding box center [535, 91] width 641 height 14
click at [738, 106] on span "[DATE]" at bounding box center [799, 108] width 17 height 7
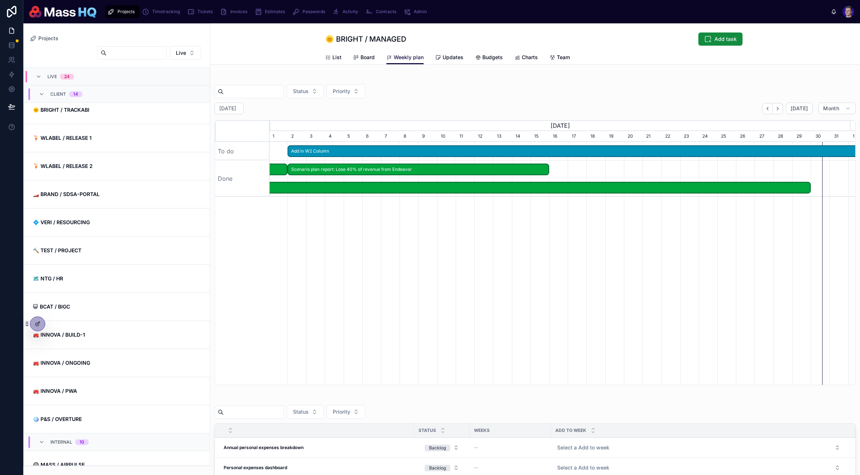
drag, startPoint x: 516, startPoint y: 82, endPoint x: 513, endPoint y: 89, distance: 7.5
click at [516, 82] on div "Status Priority October 2025 Today Month August, 2025 September, 2025 October, …" at bounding box center [535, 230] width 641 height 309
click at [428, 273] on div "Add in W2 Column Track down missing timetracking in PM Delete timelogs missing …" at bounding box center [430, 263] width 586 height 243
click at [41, 320] on div at bounding box center [37, 324] width 15 height 14
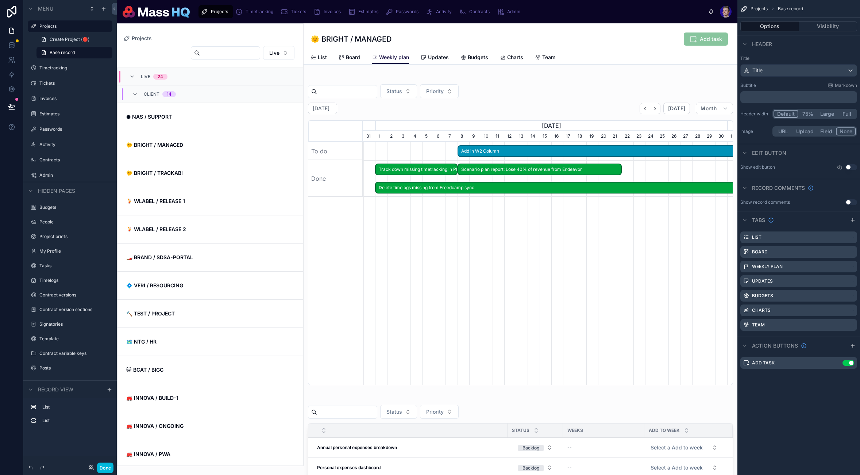
click at [437, 199] on div at bounding box center [521, 230] width 434 height 314
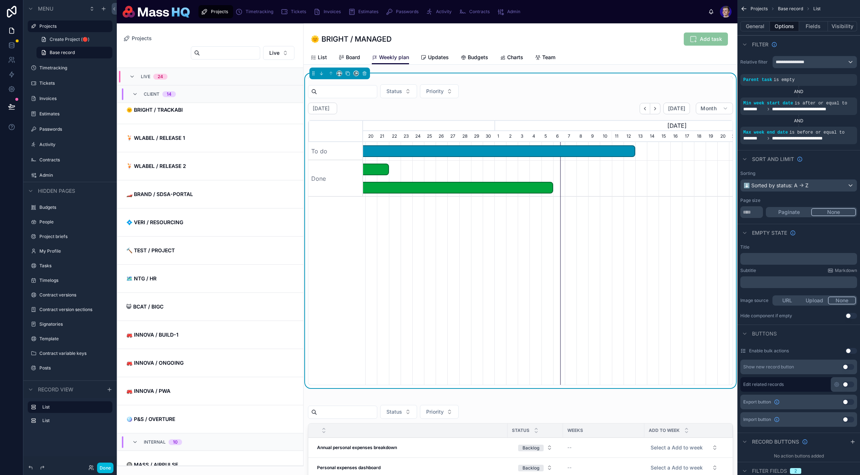
scroll to position [0, 218]
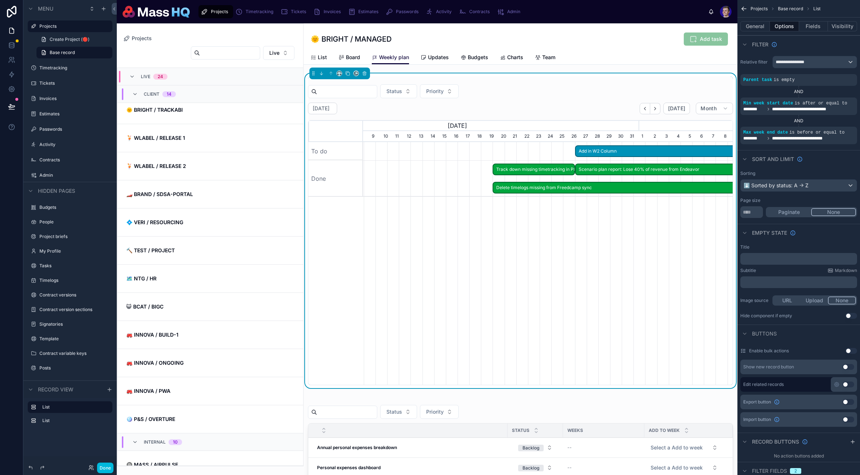
scroll to position [0, 364]
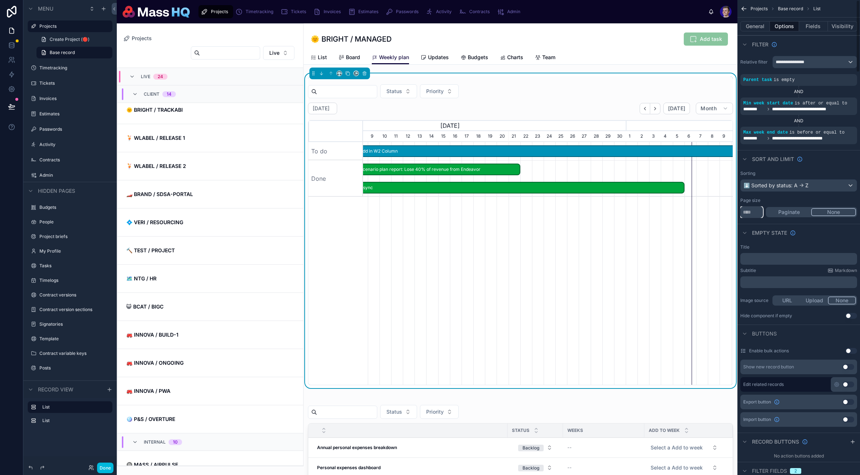
drag, startPoint x: 748, startPoint y: 213, endPoint x: 757, endPoint y: 217, distance: 10.3
click at [748, 213] on input "****" at bounding box center [751, 212] width 23 height 12
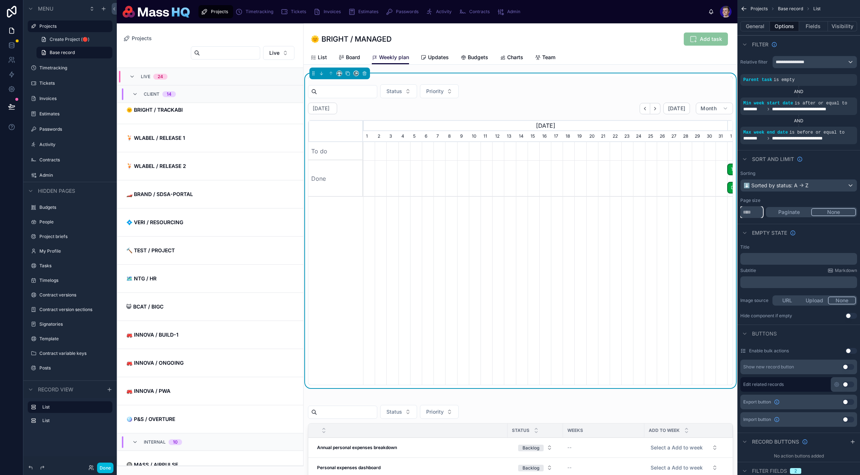
type input "***"
click at [108, 468] on button "Done" at bounding box center [105, 467] width 16 height 11
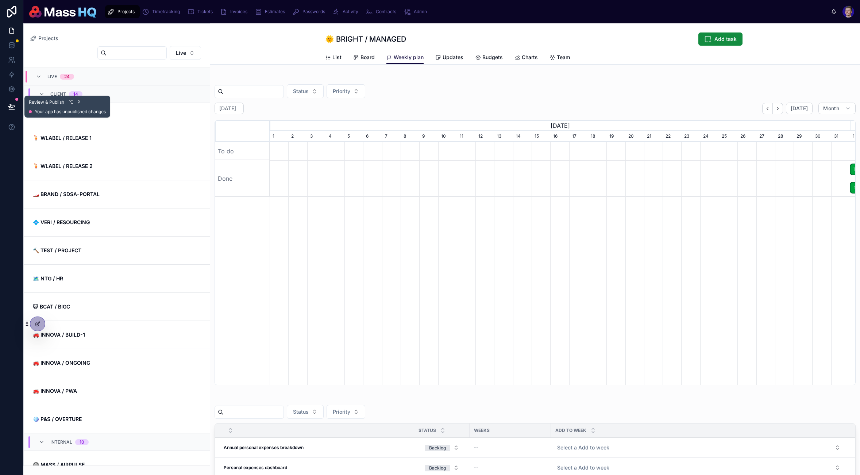
click at [12, 108] on icon at bounding box center [11, 106] width 7 height 7
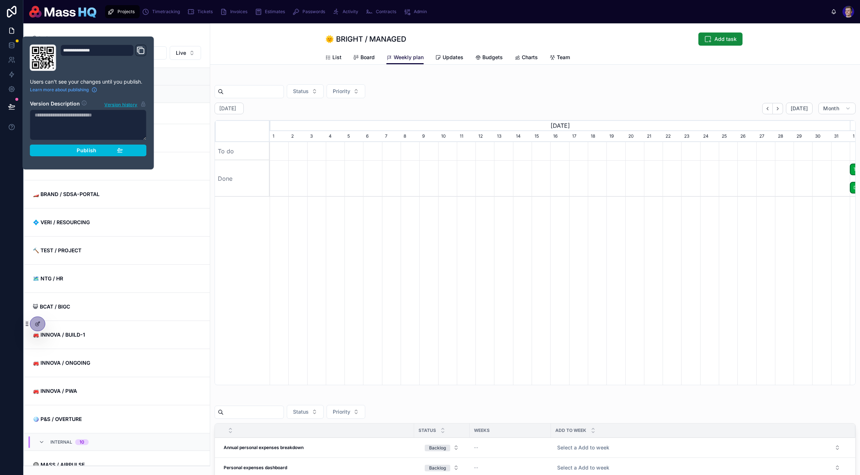
click at [99, 148] on button "Publish" at bounding box center [88, 150] width 117 height 12
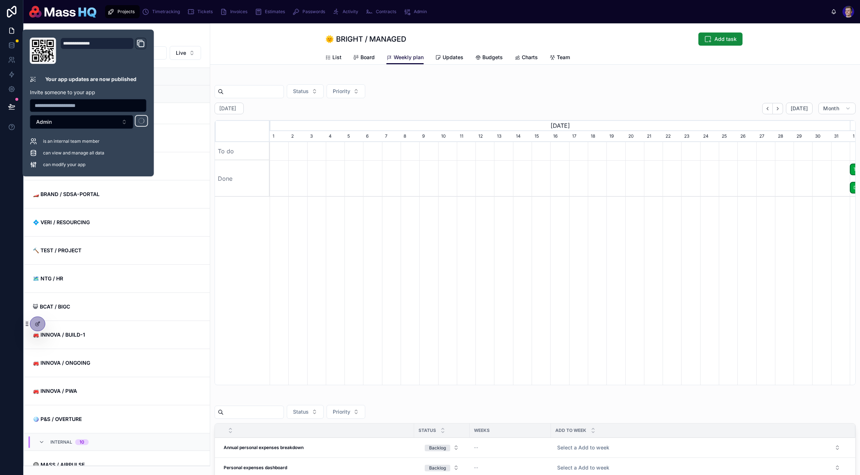
click at [100, 151] on span "can view and manage all data" at bounding box center [73, 153] width 61 height 6
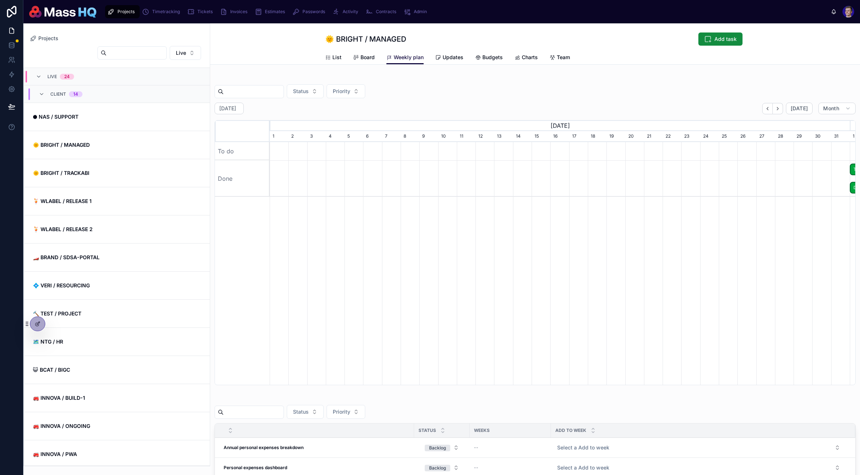
click at [580, 95] on div "Status Priority" at bounding box center [535, 91] width 641 height 14
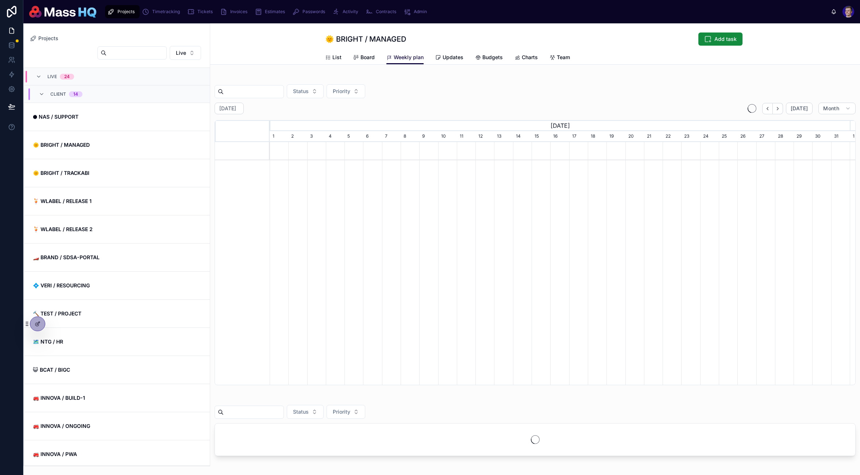
scroll to position [0, 580]
click at [647, 101] on div "Status Priority August 2025 Today Month July, 2025 August, 2025 September, 2025…" at bounding box center [535, 230] width 641 height 309
click at [800, 103] on button "[DATE]" at bounding box center [799, 109] width 27 height 12
click at [583, 110] on div "October 2025 Today Month" at bounding box center [535, 109] width 641 height 12
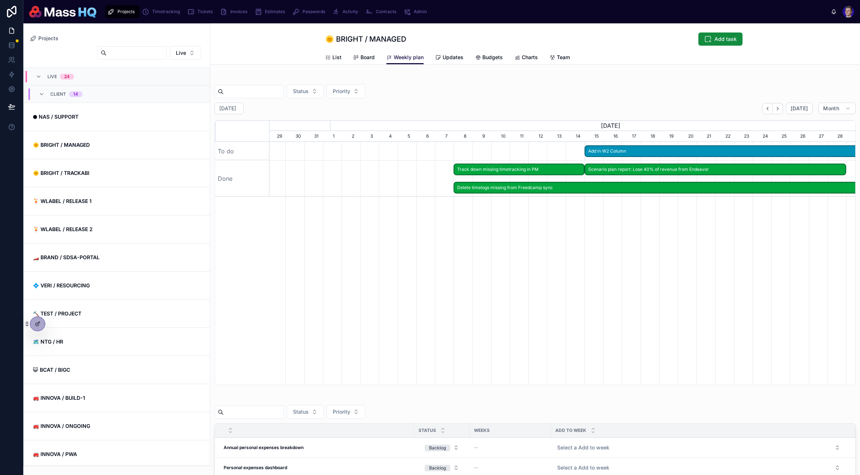
scroll to position [0, 405]
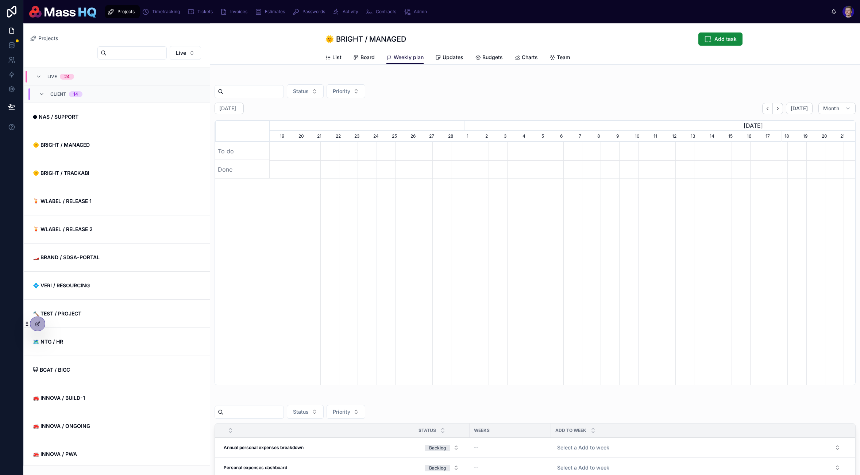
scroll to position [0, 313]
click at [795, 106] on span "[DATE]" at bounding box center [799, 108] width 17 height 7
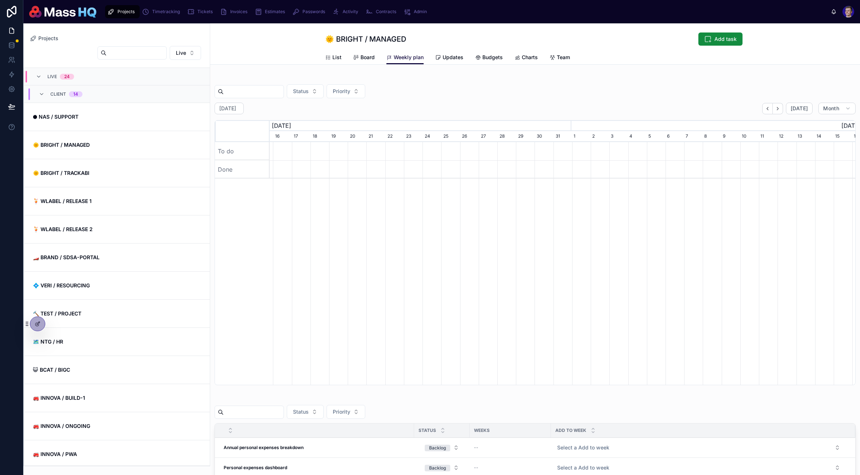
drag, startPoint x: 400, startPoint y: 385, endPoint x: 394, endPoint y: 382, distance: 6.6
click at [400, 385] on div "Status Priority March 2024 Today Month February, 2024 March, 2024 April, 2024 M…" at bounding box center [535, 230] width 650 height 314
click at [794, 111] on span "[DATE]" at bounding box center [799, 108] width 17 height 7
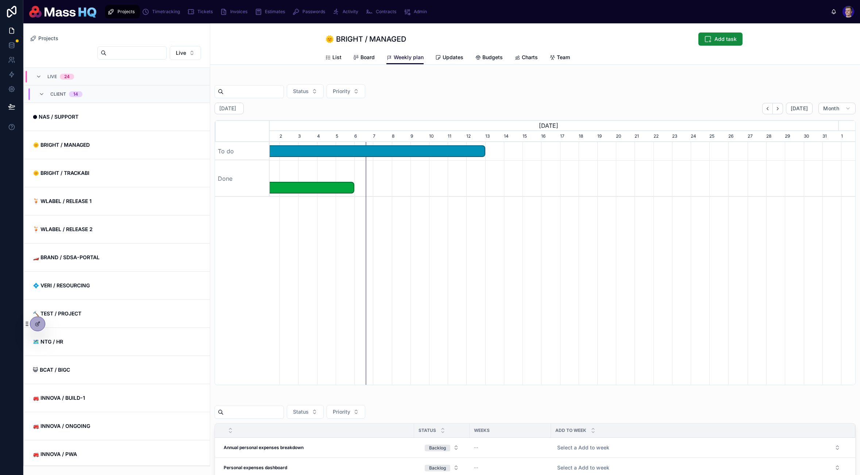
scroll to position [0, 583]
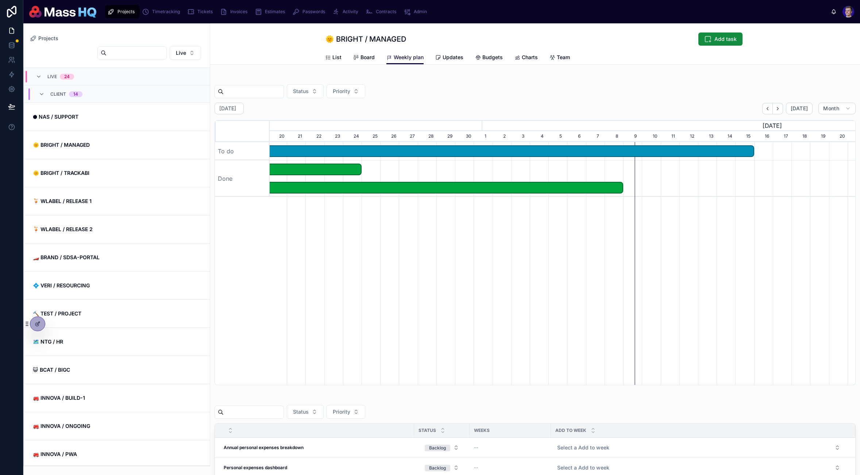
scroll to position [0, 513]
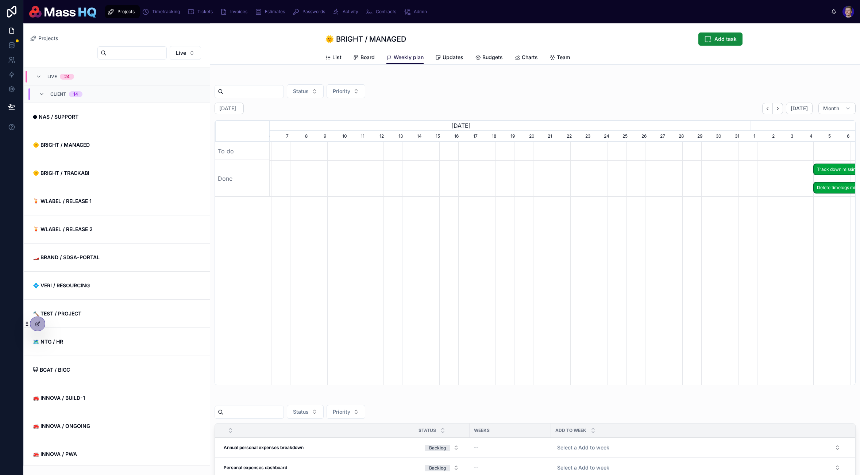
scroll to position [0, 524]
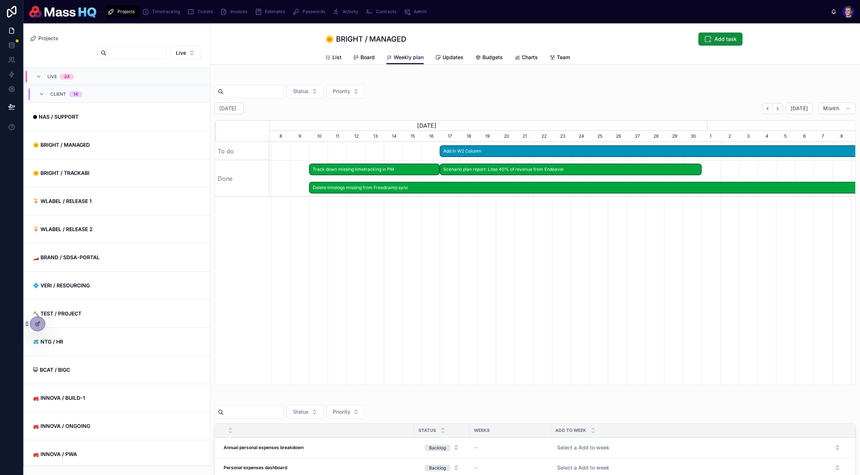
click at [572, 104] on div "September 2025 Today Month" at bounding box center [535, 109] width 641 height 12
click at [571, 111] on div "September 2025 Today Month" at bounding box center [535, 109] width 641 height 12
click at [567, 106] on div "September 2025 Today Month" at bounding box center [535, 109] width 641 height 12
click at [570, 104] on div "September 2025 Today Month" at bounding box center [535, 109] width 641 height 12
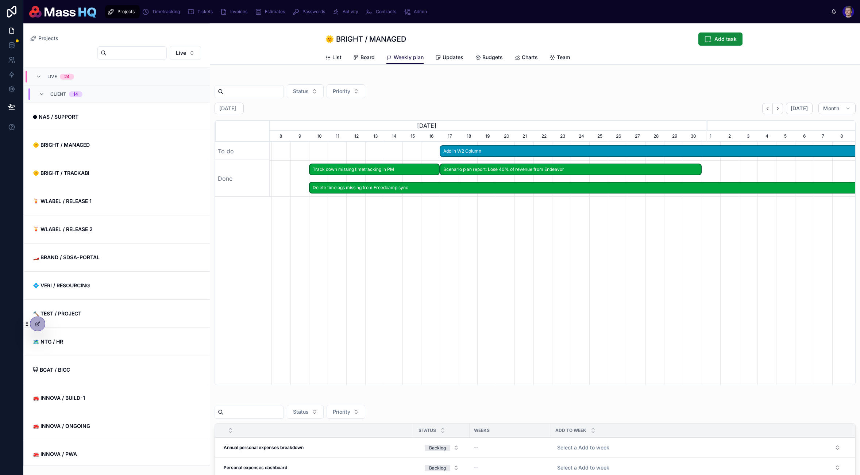
click at [563, 95] on div "Status Priority" at bounding box center [535, 91] width 641 height 14
drag, startPoint x: 601, startPoint y: 113, endPoint x: 599, endPoint y: 120, distance: 7.0
click at [601, 113] on div "September 2025 Today Month" at bounding box center [535, 109] width 641 height 12
click at [529, 96] on div "Status Priority" at bounding box center [535, 91] width 641 height 14
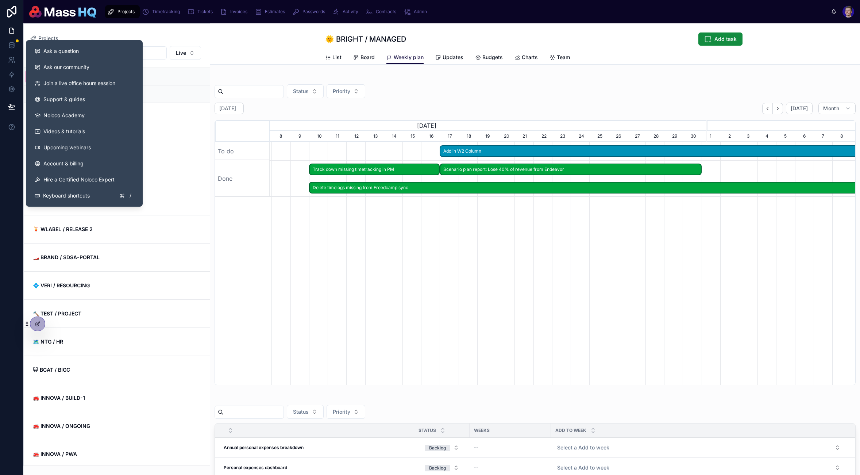
click at [73, 56] on button "Ask a question" at bounding box center [84, 51] width 111 height 16
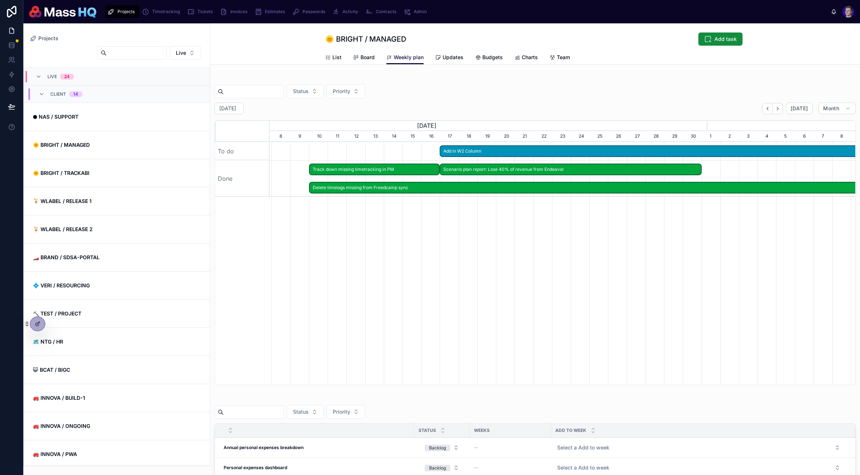
click at [537, 108] on div "September 2025 Today Month" at bounding box center [535, 109] width 641 height 12
click at [542, 107] on div "September 2025 Today Month" at bounding box center [535, 109] width 641 height 12
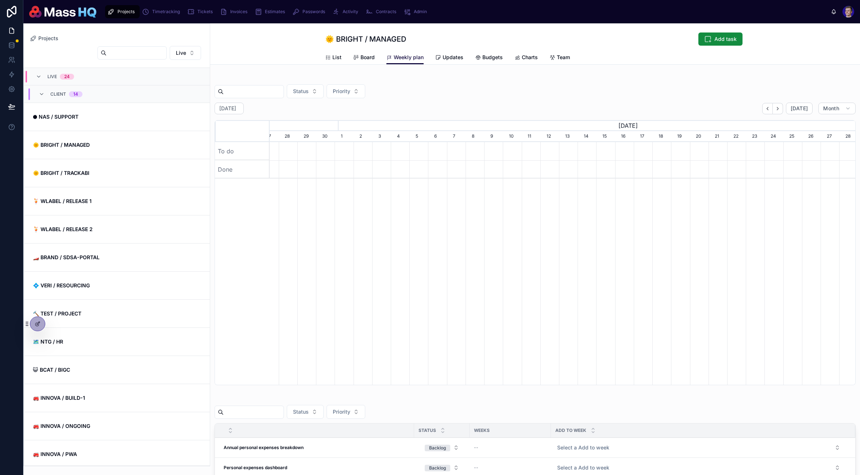
scroll to position [0, 433]
click at [792, 106] on span "[DATE]" at bounding box center [799, 108] width 17 height 7
click at [797, 107] on span "[DATE]" at bounding box center [799, 108] width 17 height 7
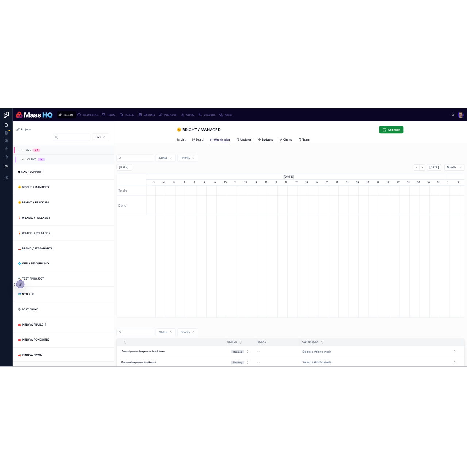
scroll to position [0, 536]
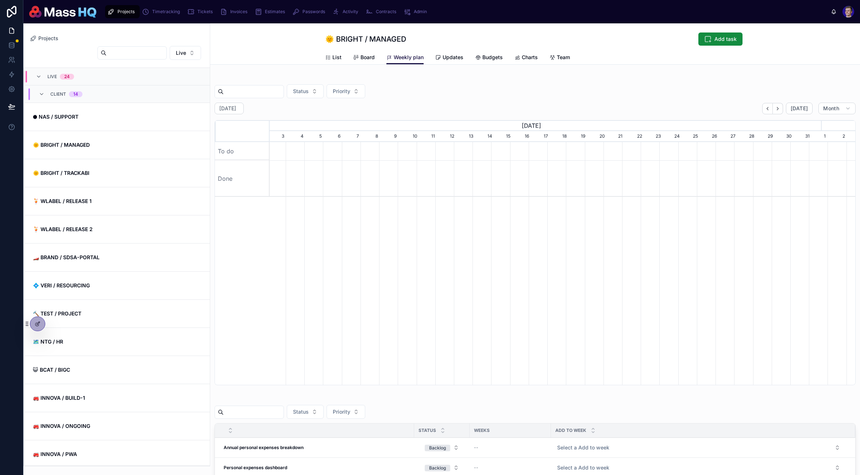
click at [799, 99] on div "Status Priority August 2025 Today Month July, 2025 August, 2025 September, 2025…" at bounding box center [535, 230] width 641 height 309
click at [796, 107] on span "[DATE]" at bounding box center [799, 108] width 17 height 7
click at [514, 96] on div "Status Priority" at bounding box center [535, 91] width 641 height 14
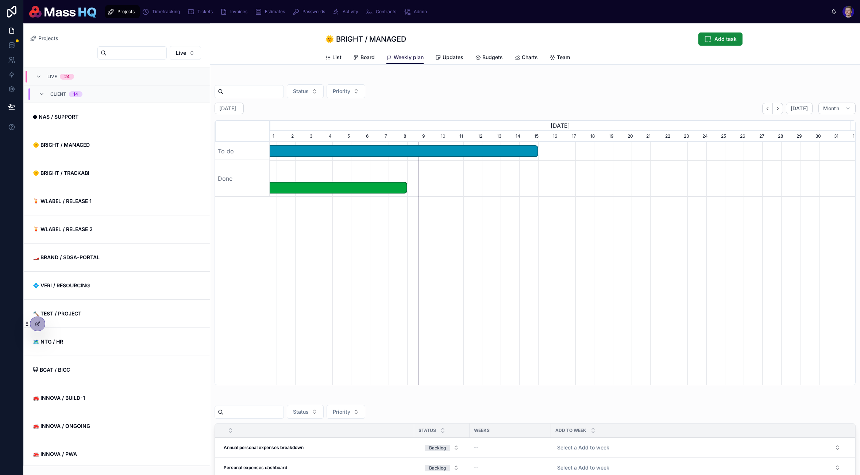
click at [449, 65] on div "Back to Projects Projects 🌞 BRIGHT / MANAGED Add task Weekly plan List Board We…" at bounding box center [535, 427] width 650 height 809
click at [444, 57] on span "Updates" at bounding box center [453, 57] width 21 height 7
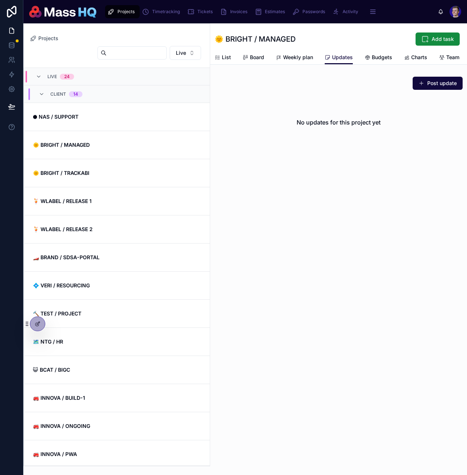
drag, startPoint x: 321, startPoint y: 165, endPoint x: 116, endPoint y: 159, distance: 204.8
click at [321, 165] on div "Back to Projects Projects 🌞 BRIGHT / MANAGED Add task Updates List Board Weekly…" at bounding box center [338, 111] width 257 height 176
